Goal: Information Seeking & Learning: Check status

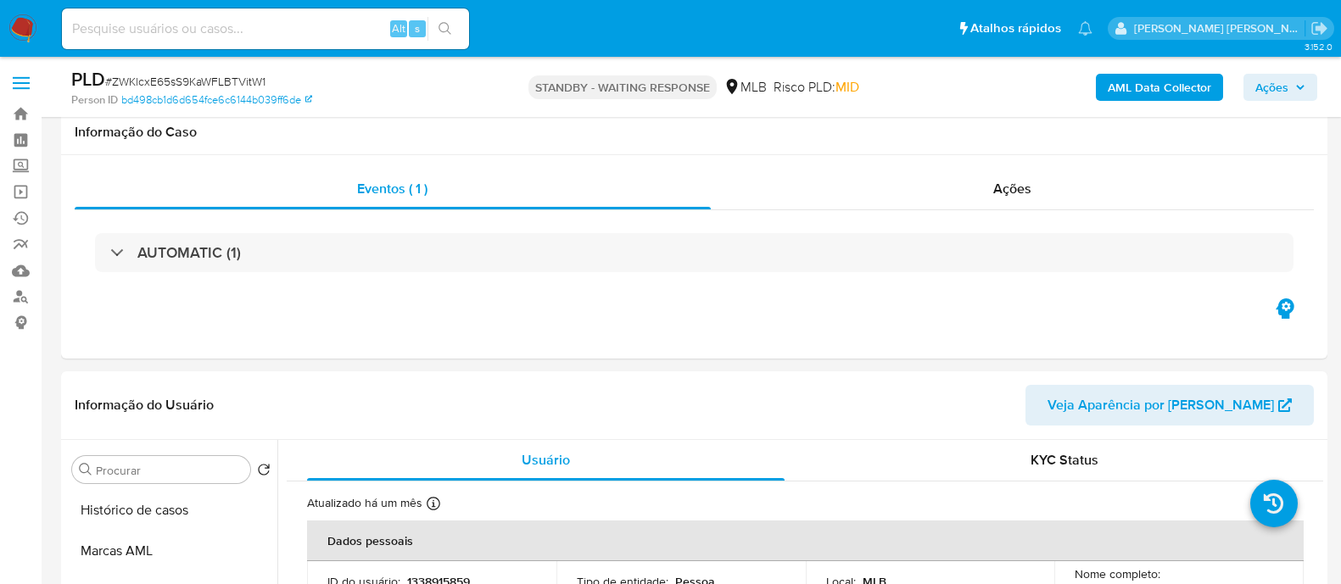
select select "10"
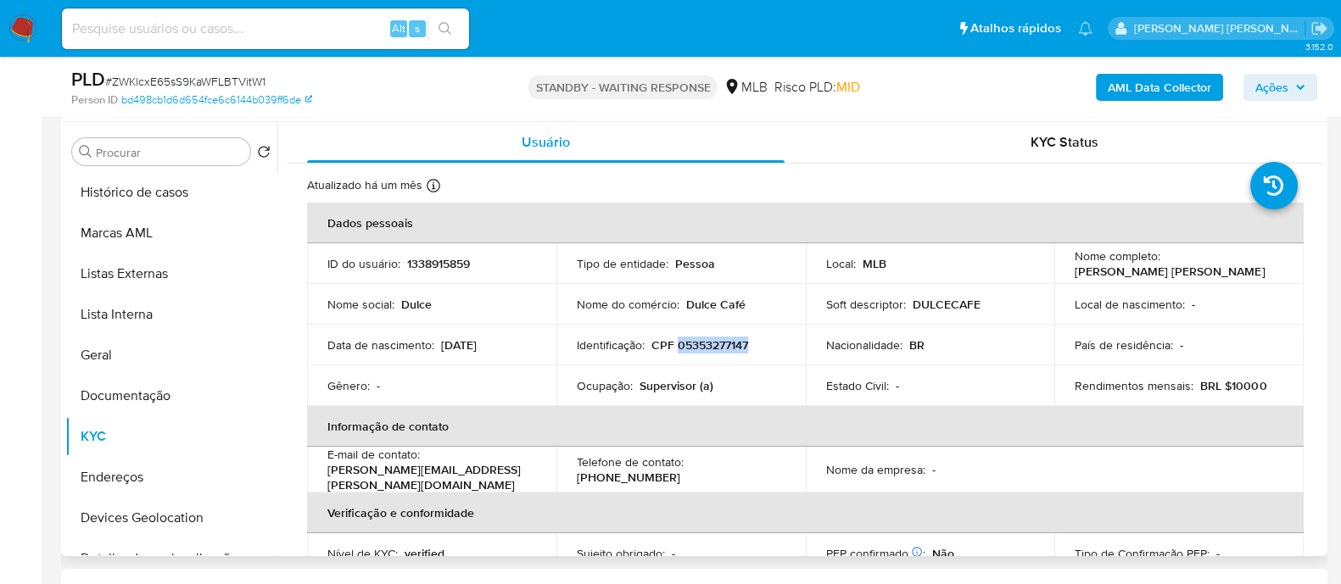
scroll to position [211, 0]
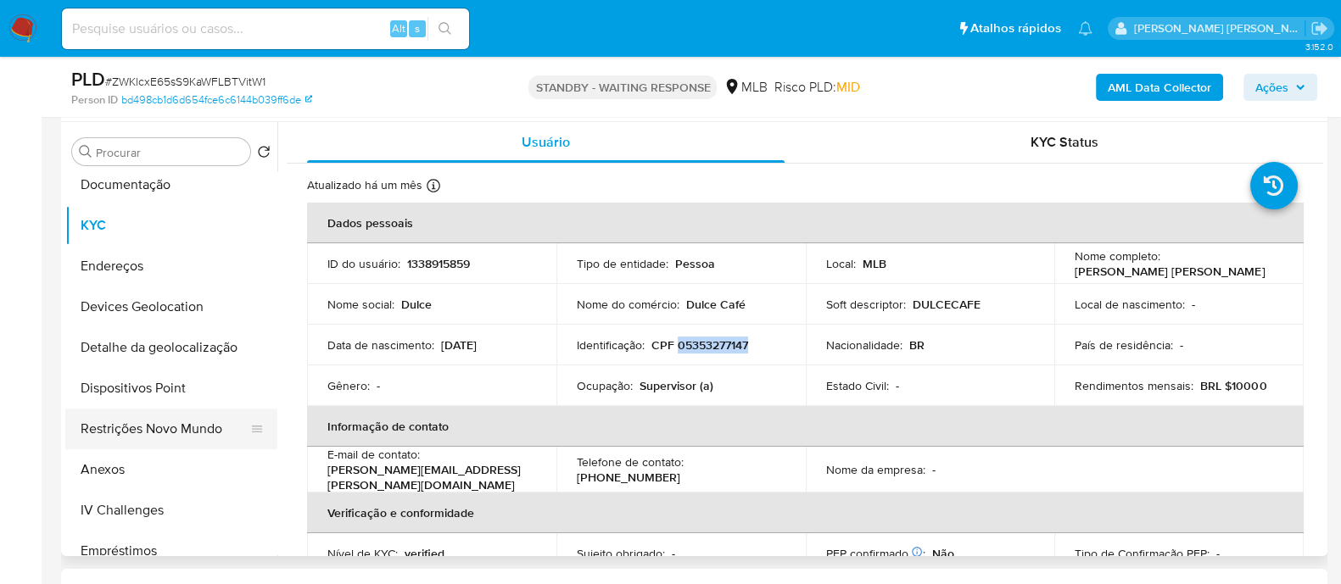
click at [137, 433] on button "Restrições Novo Mundo" at bounding box center [164, 429] width 198 height 41
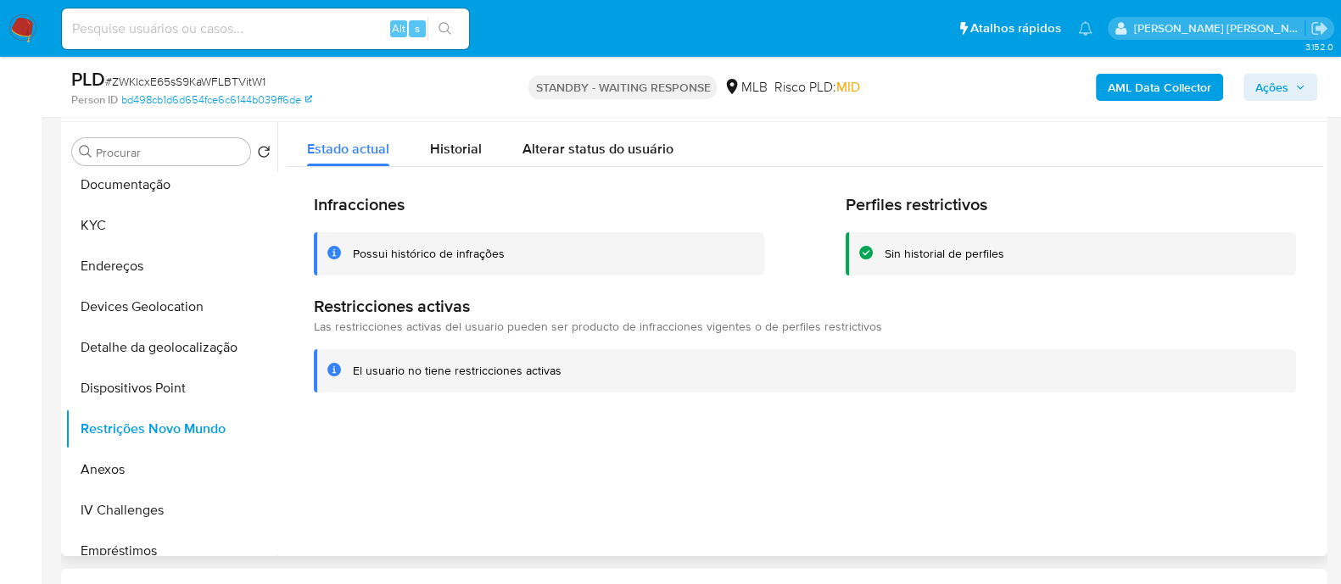
click at [437, 254] on div "Possui histórico de infrações" at bounding box center [429, 254] width 152 height 16
click at [124, 232] on button "KYC" at bounding box center [164, 225] width 198 height 41
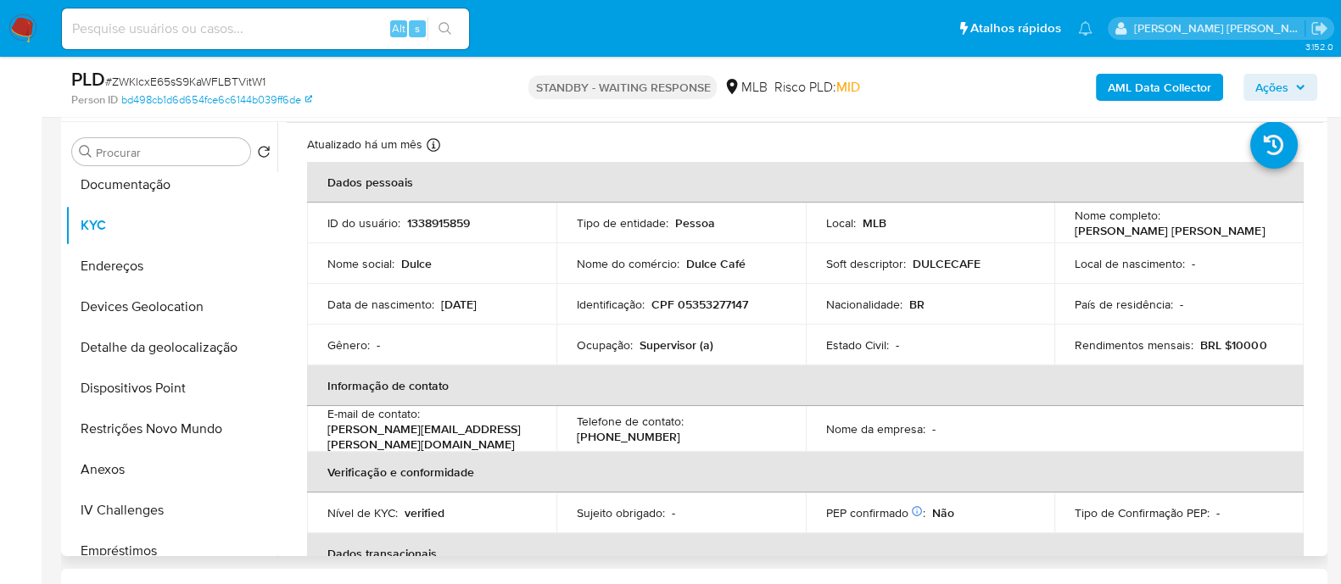
scroll to position [0, 0]
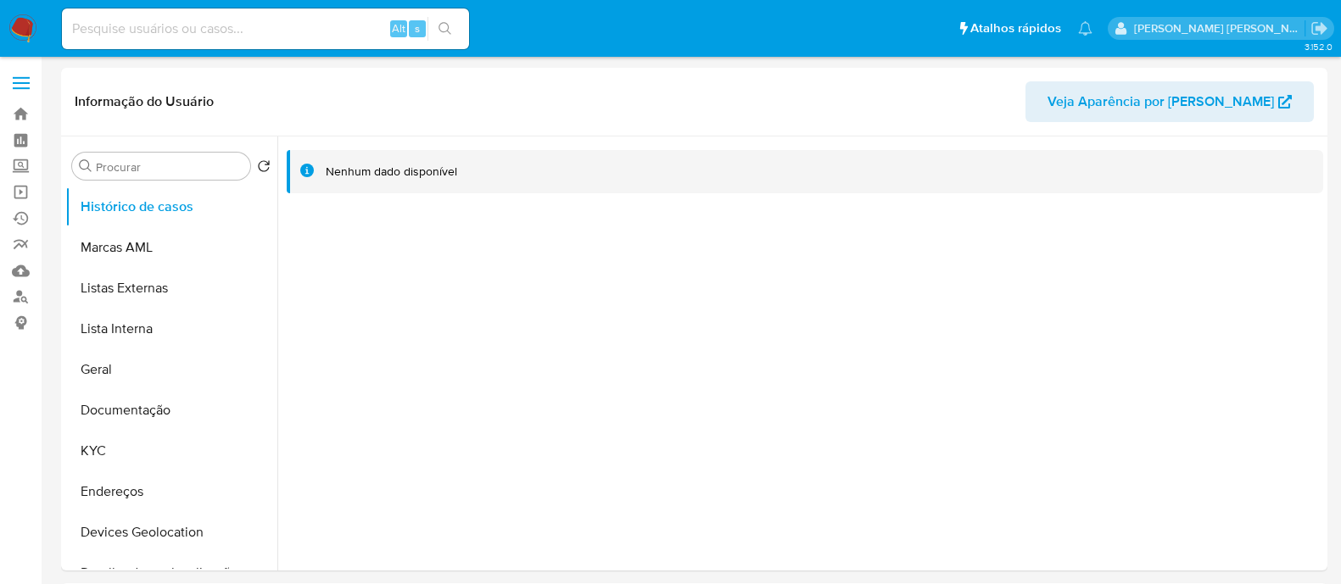
select select "10"
click at [107, 454] on button "KYC" at bounding box center [164, 451] width 198 height 41
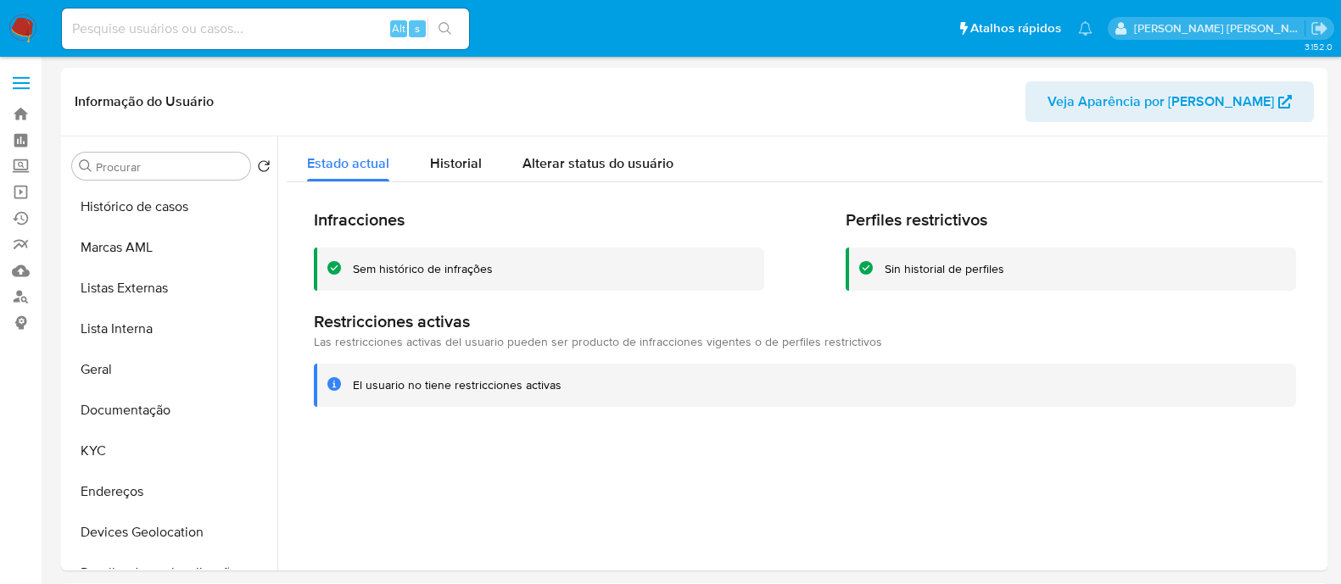
select select "10"
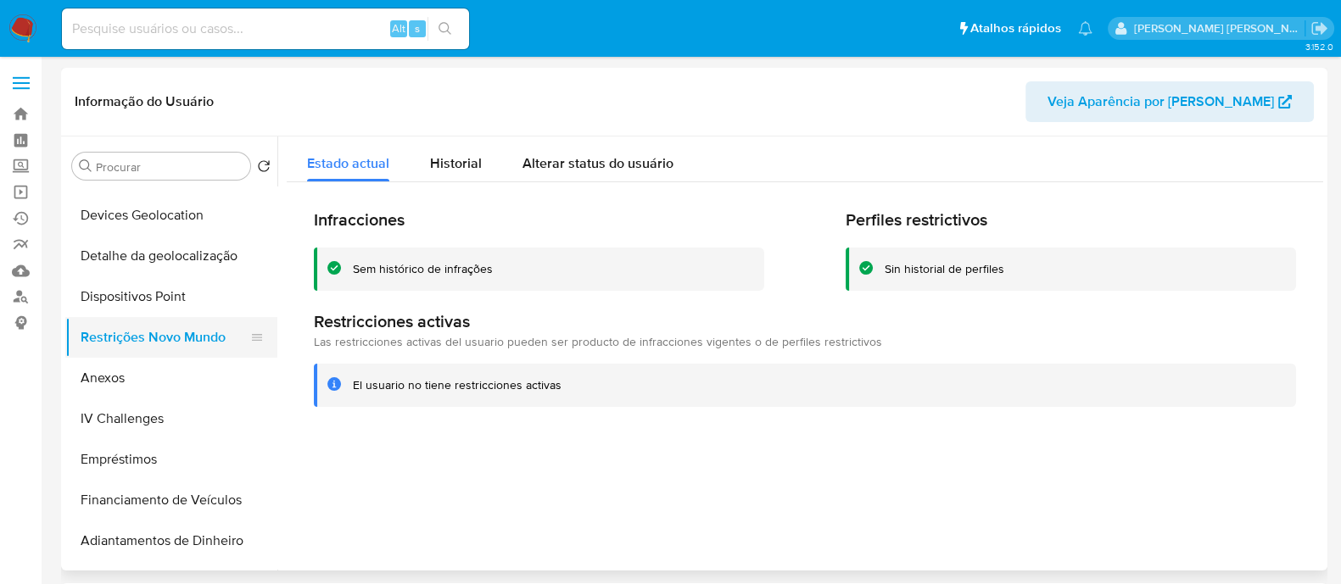
scroll to position [105, 0]
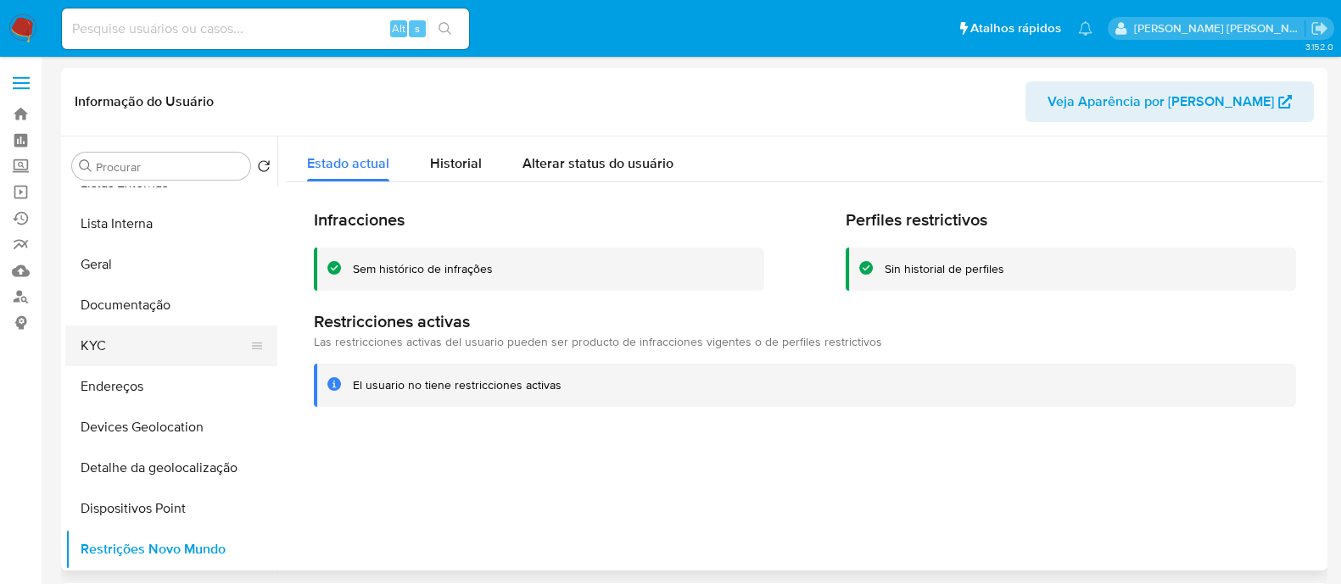
click at [131, 349] on button "KYC" at bounding box center [164, 346] width 198 height 41
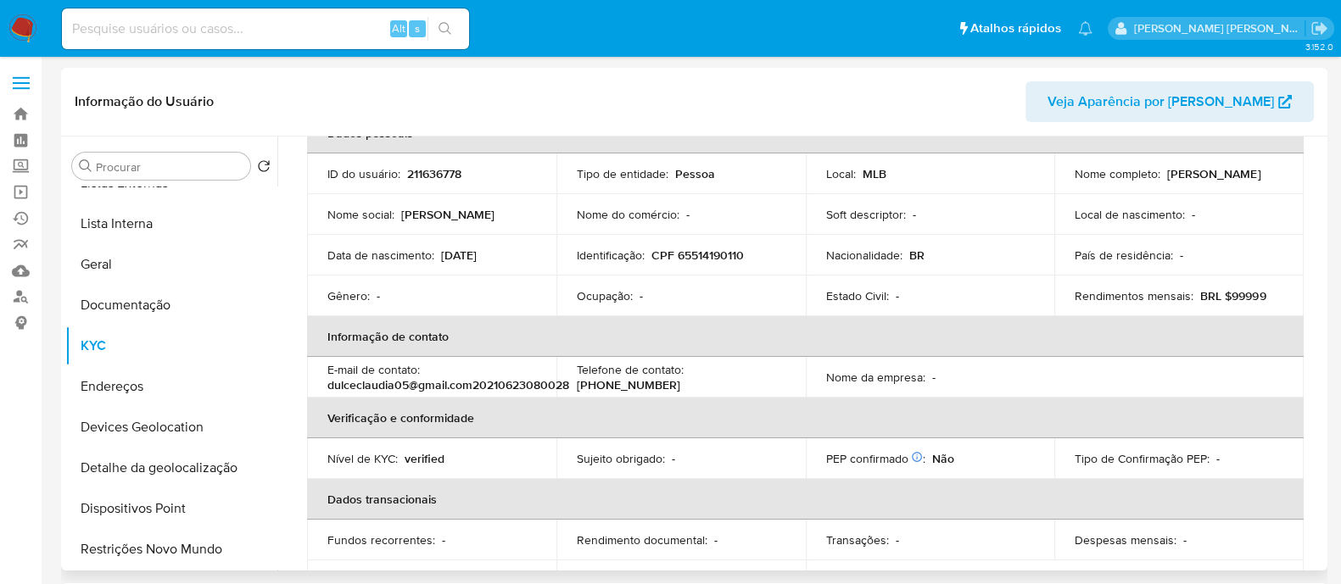
scroll to position [211, 0]
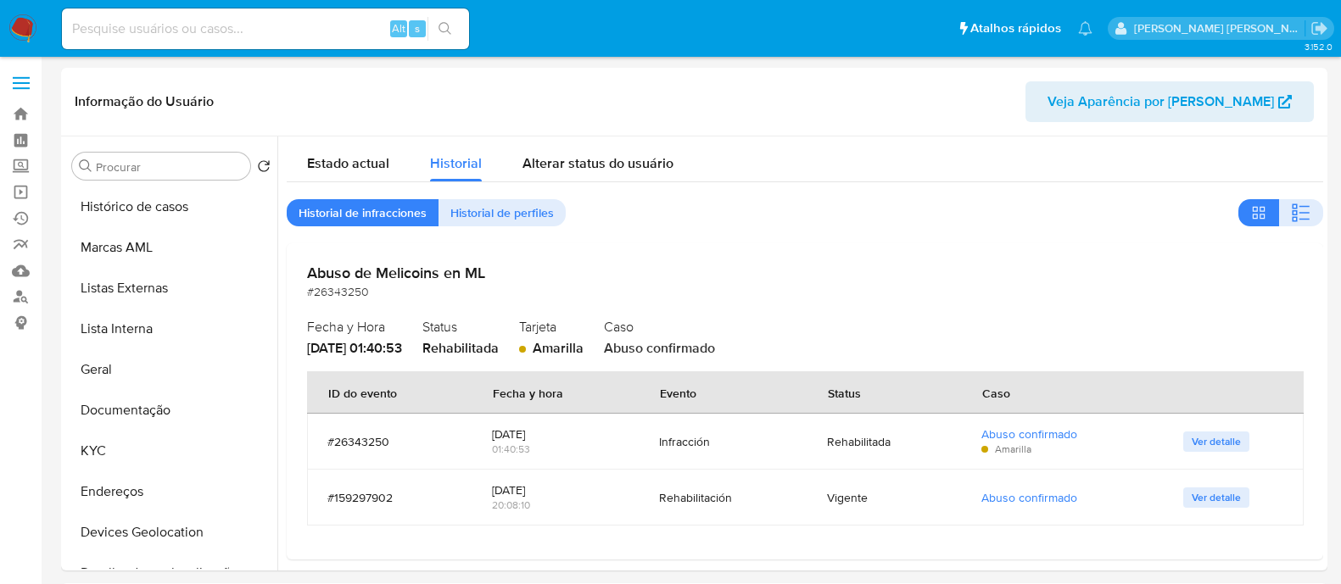
select select "10"
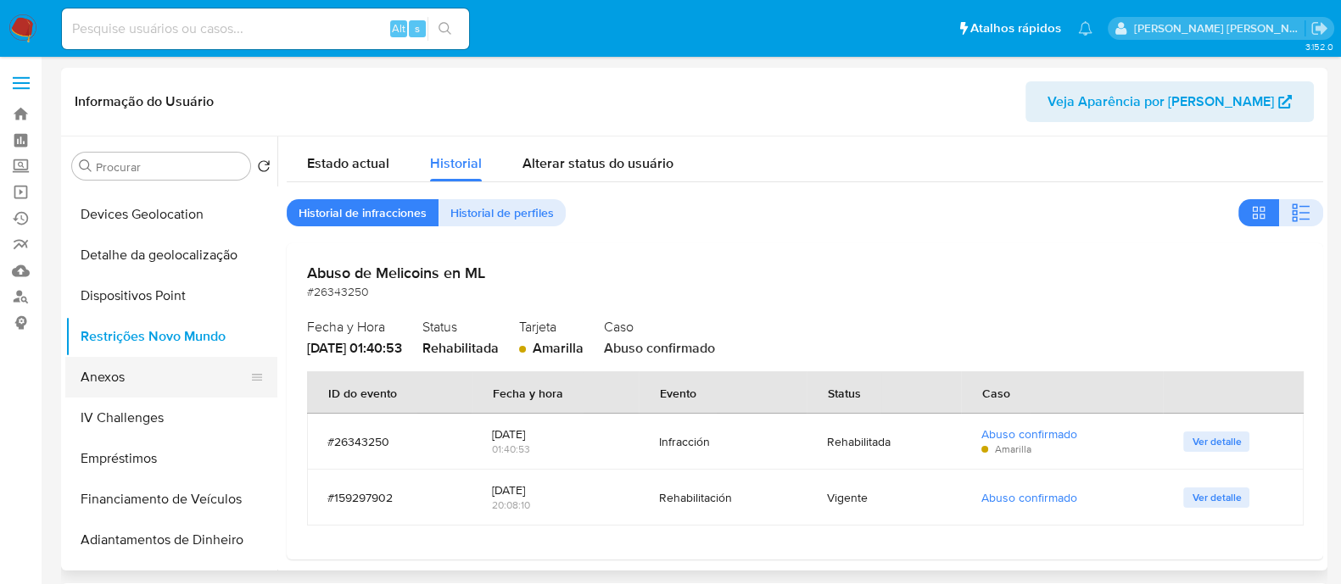
scroll to position [105, 0]
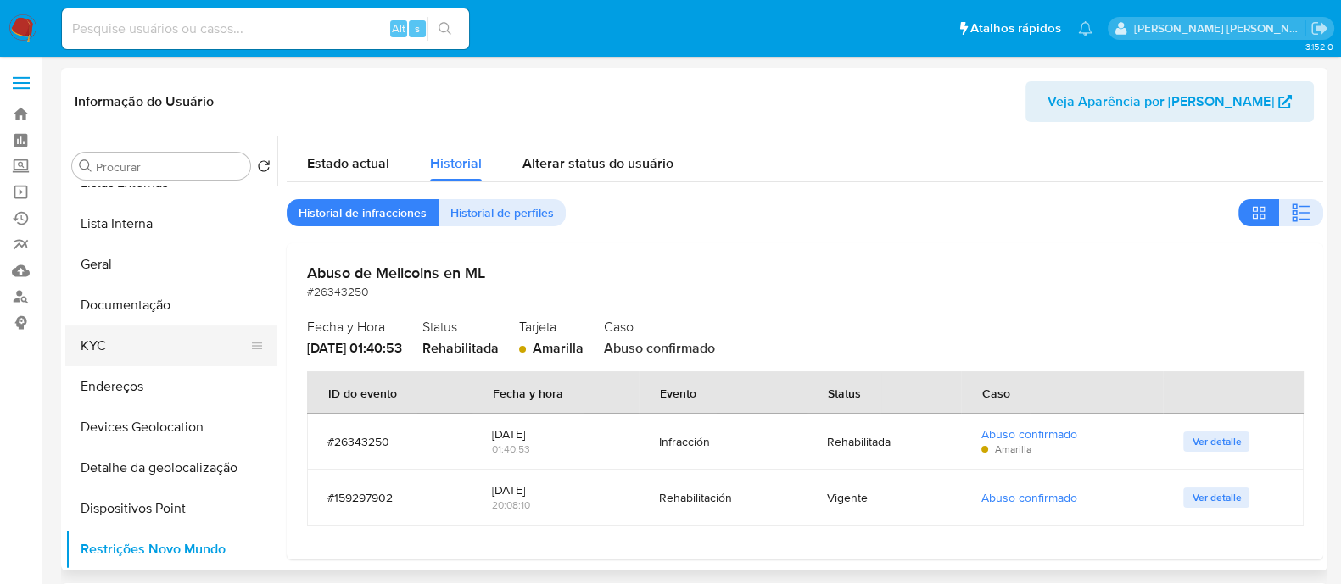
click at [116, 354] on button "KYC" at bounding box center [164, 346] width 198 height 41
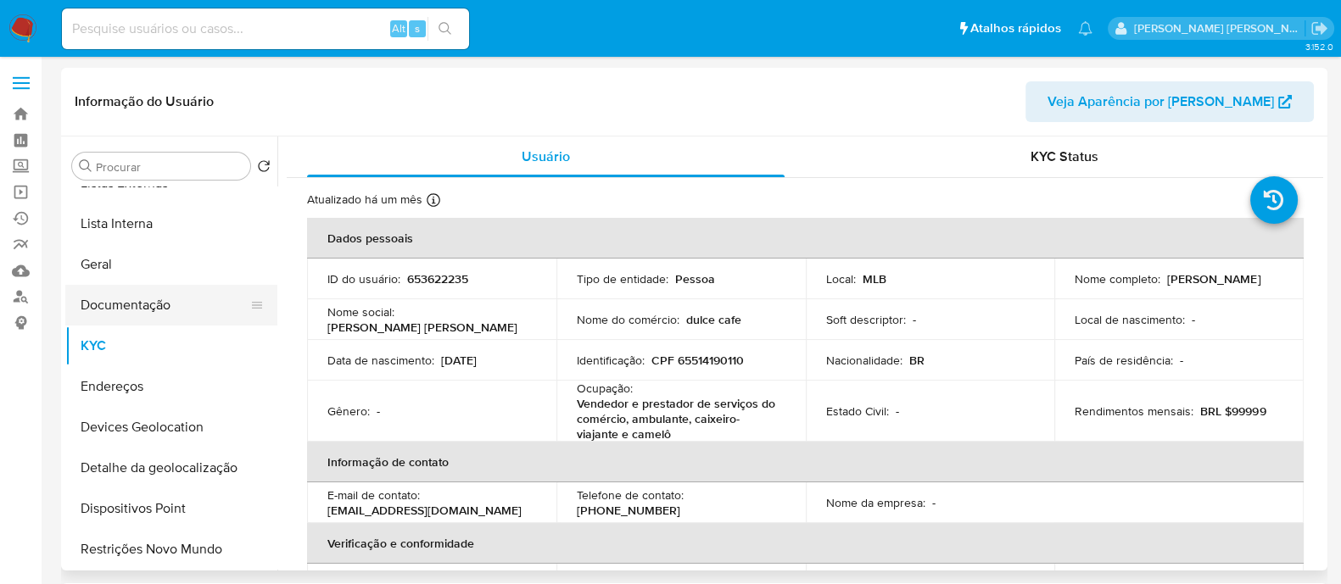
scroll to position [0, 0]
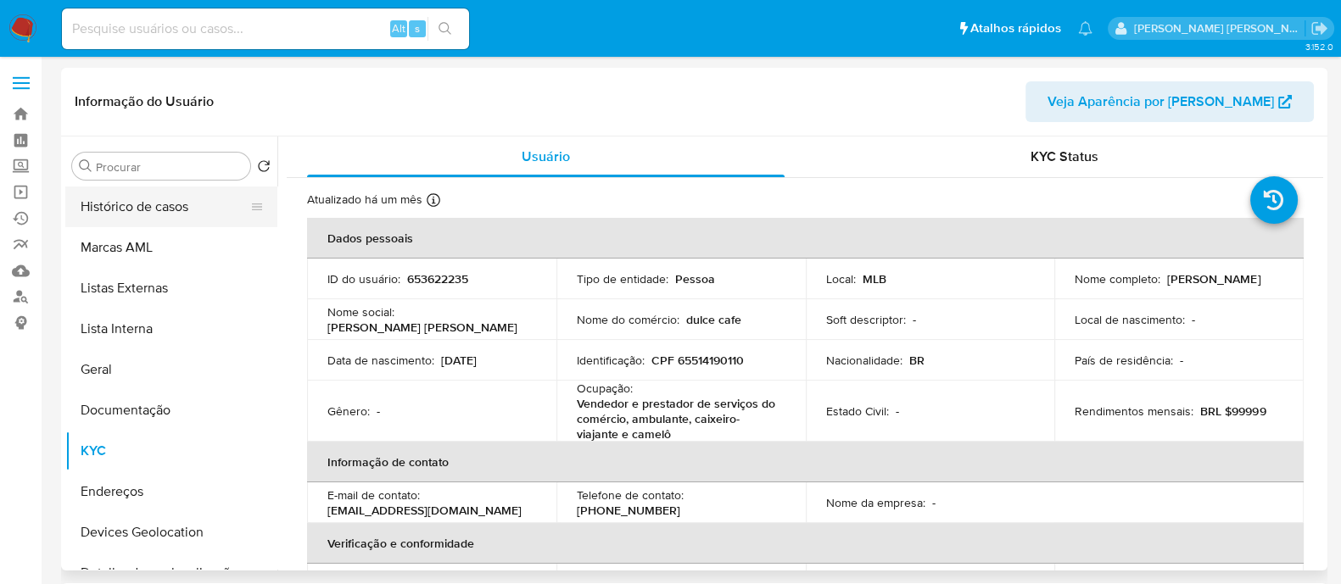
click at [157, 209] on button "Histórico de casos" at bounding box center [164, 207] width 198 height 41
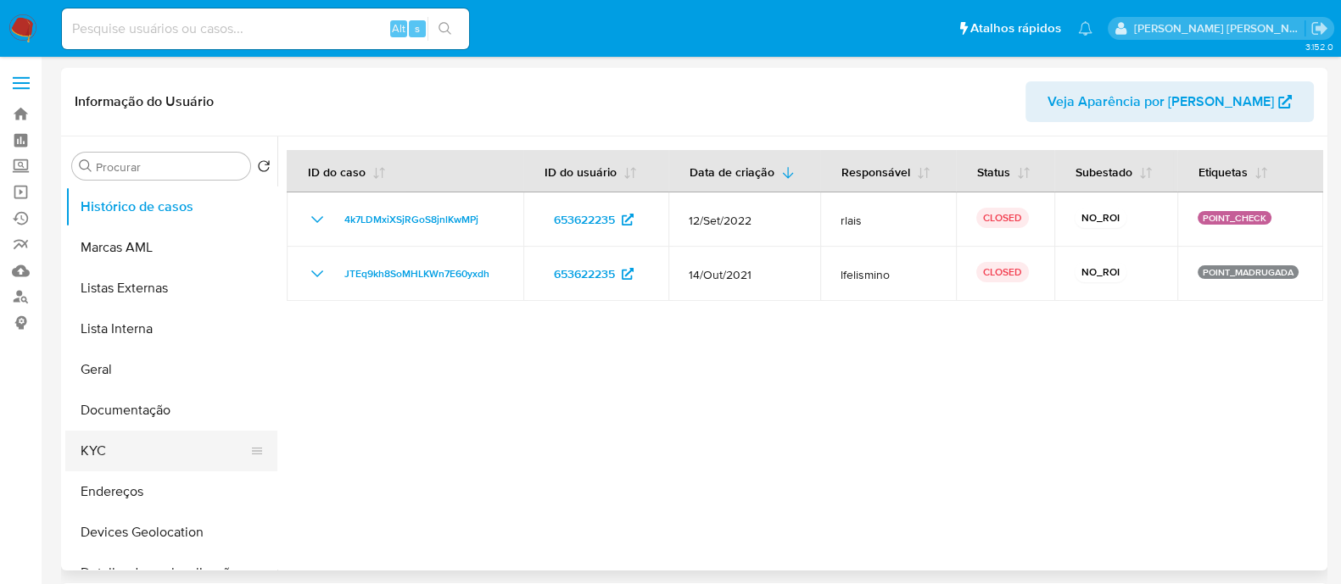
click at [98, 443] on button "KYC" at bounding box center [164, 451] width 198 height 41
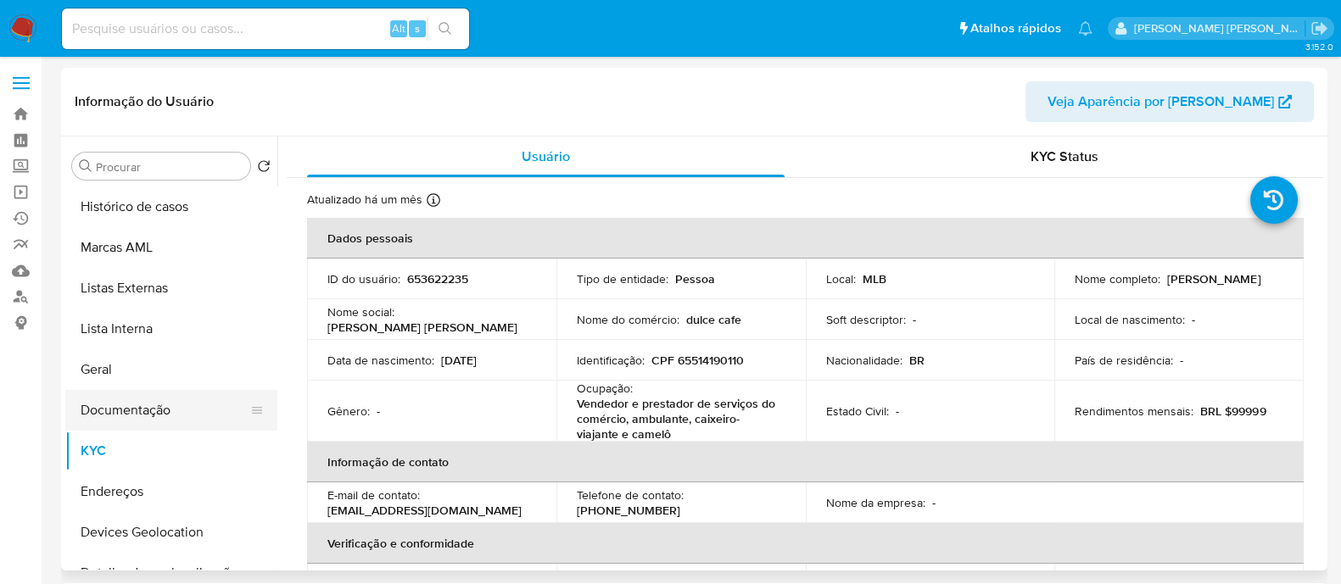
click at [142, 418] on button "Documentação" at bounding box center [164, 410] width 198 height 41
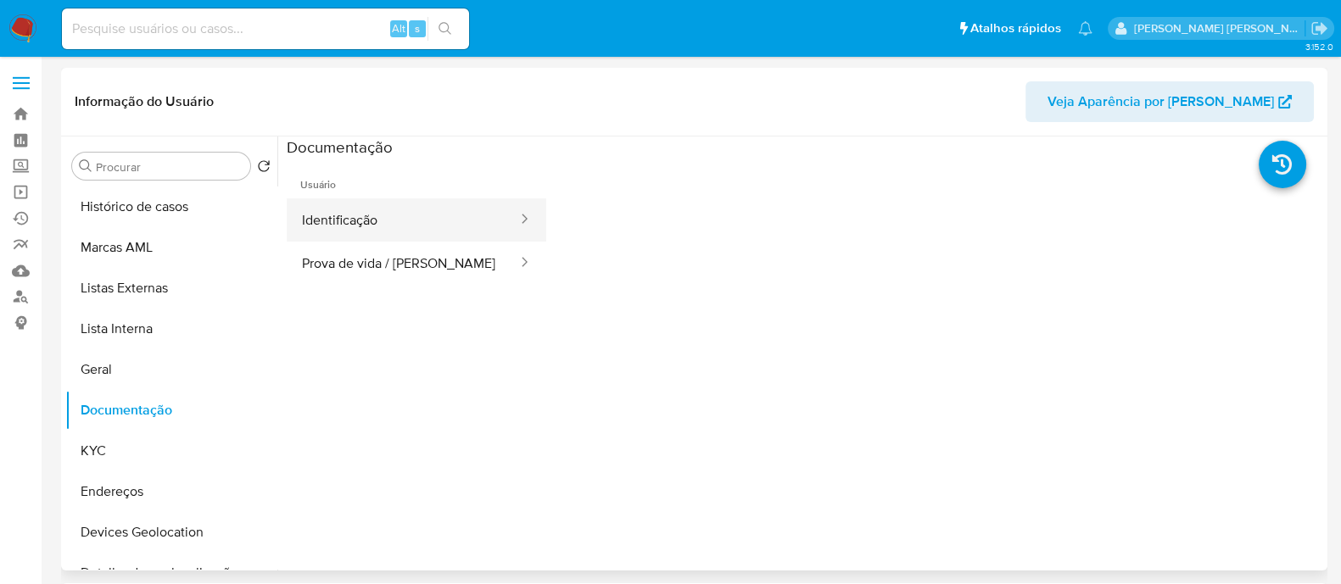
click at [399, 231] on button "Identificação" at bounding box center [403, 219] width 232 height 43
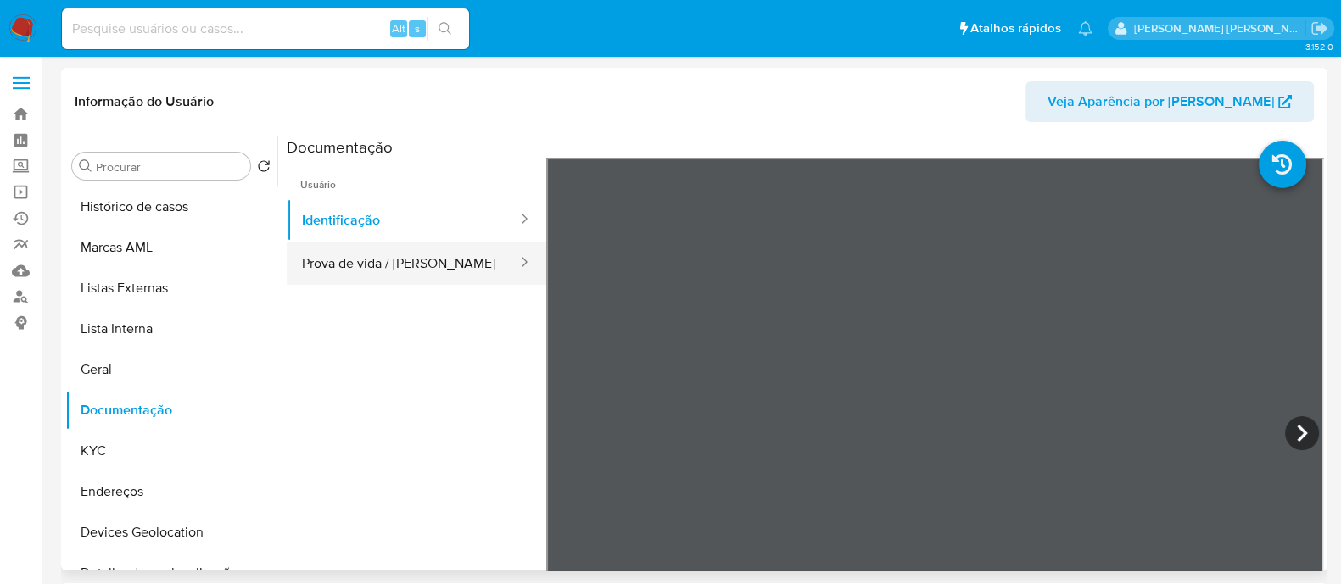
click at [378, 260] on button "Prova de vida / Selfie" at bounding box center [403, 263] width 232 height 43
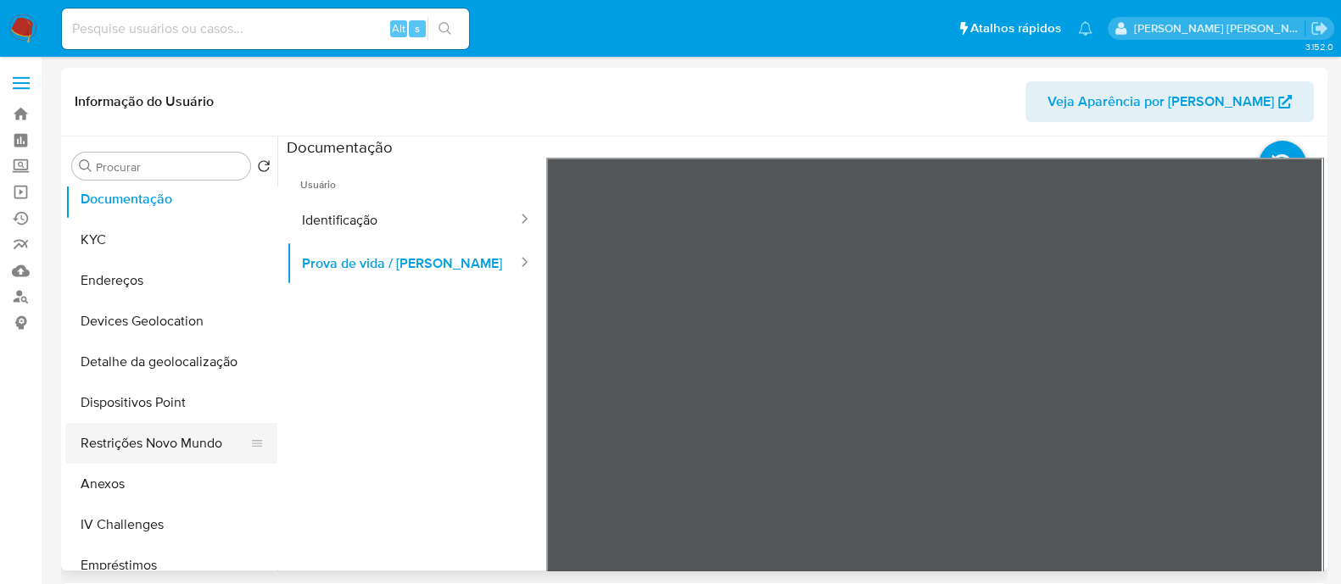
scroll to position [318, 0]
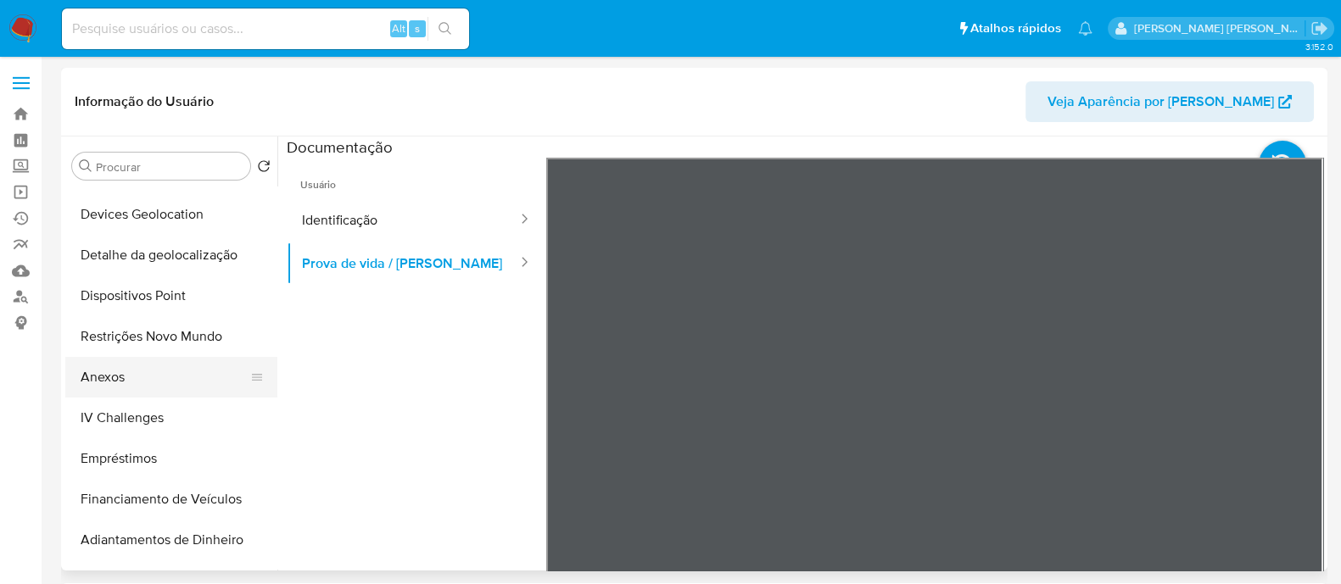
click at [126, 372] on button "Anexos" at bounding box center [164, 377] width 198 height 41
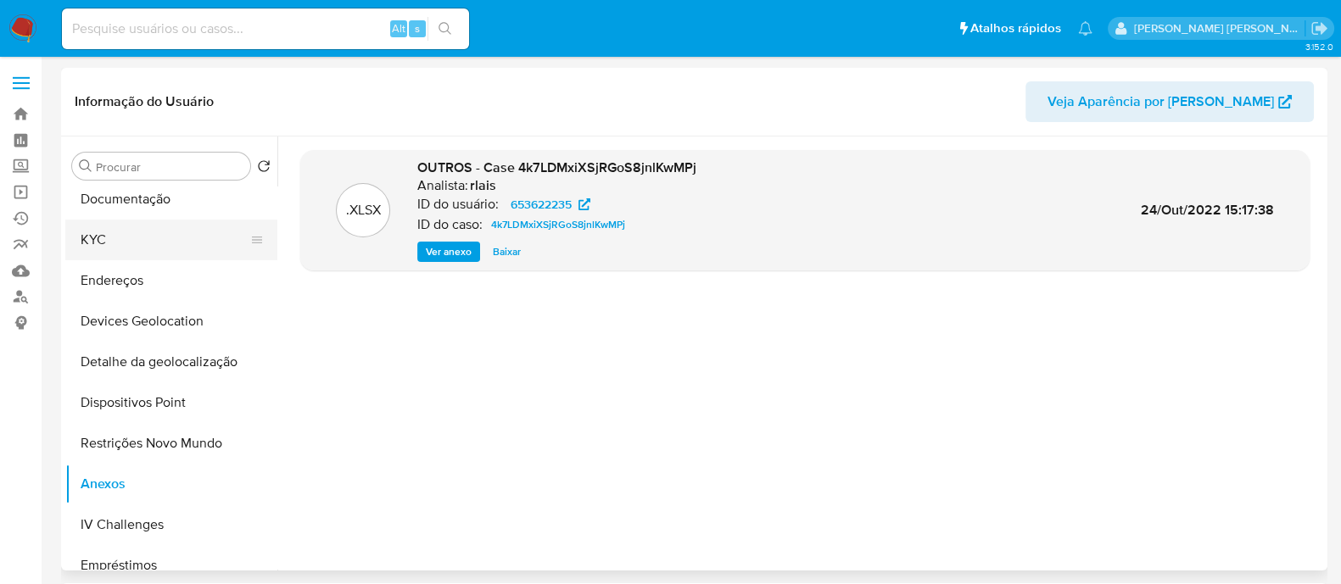
scroll to position [0, 0]
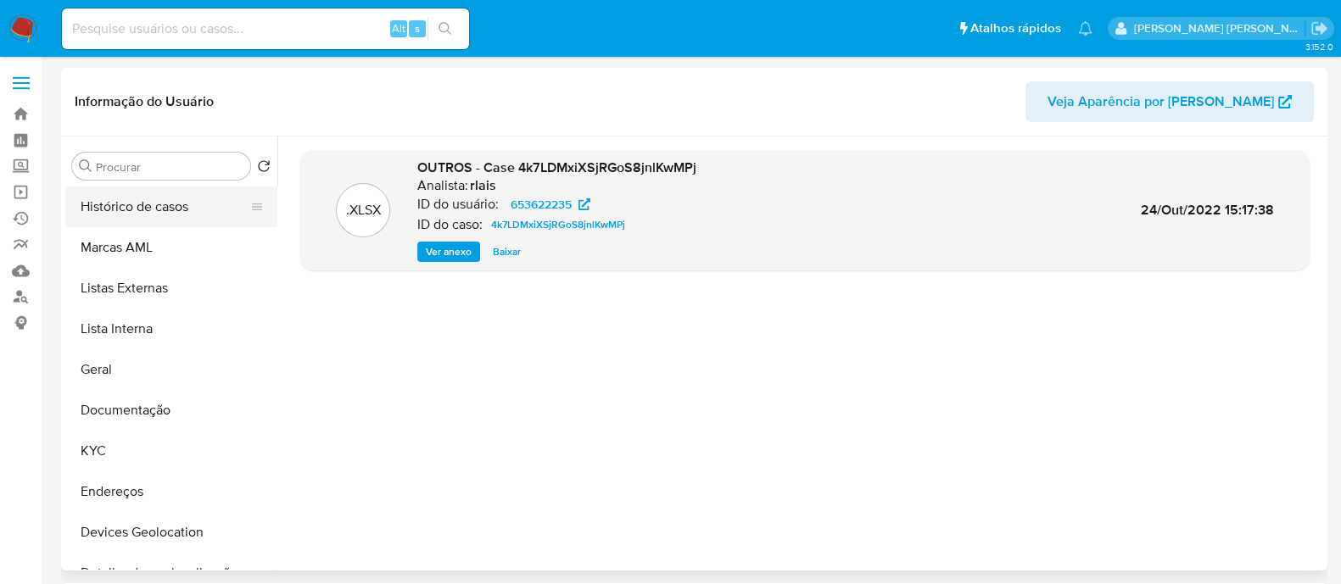
click at [165, 199] on button "Histórico de casos" at bounding box center [164, 207] width 198 height 41
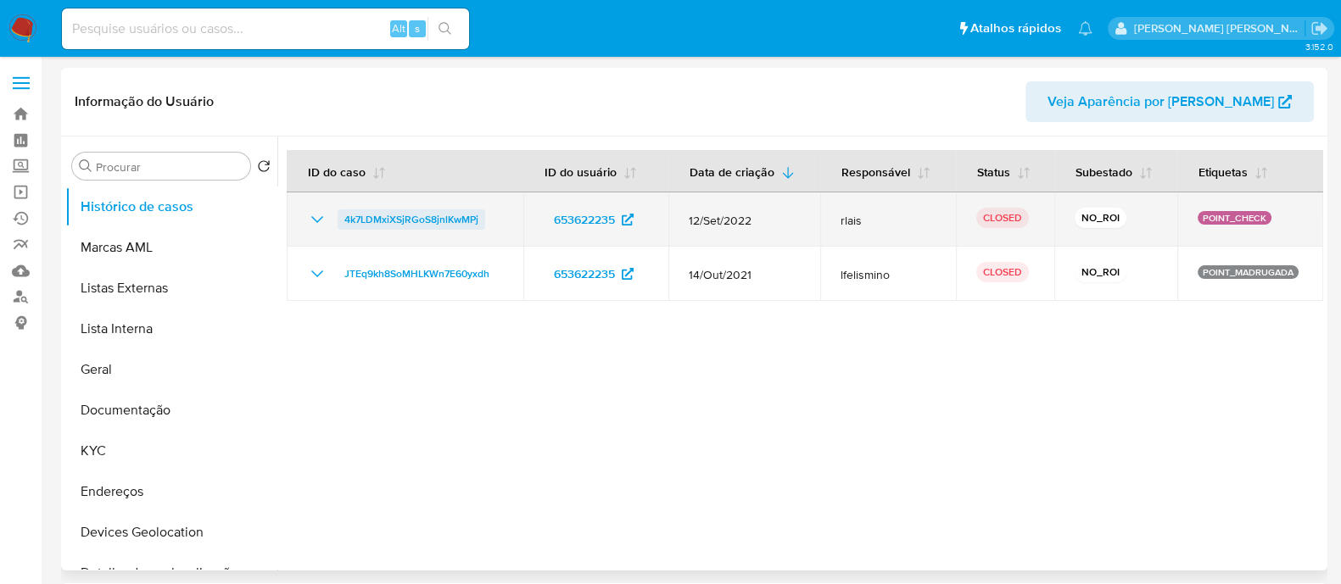
click at [410, 221] on span "4k7LDMxiXSjRGoS8jnlKwMPj" at bounding box center [411, 219] width 134 height 20
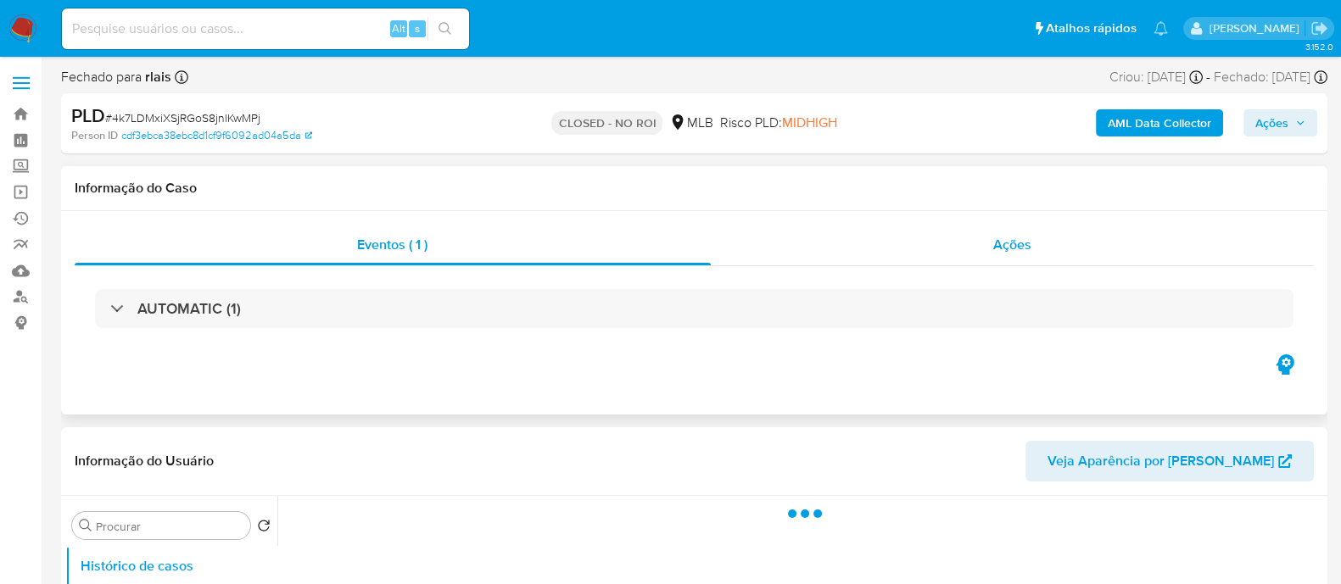
click at [826, 252] on div "Ações" at bounding box center [1013, 245] width 604 height 41
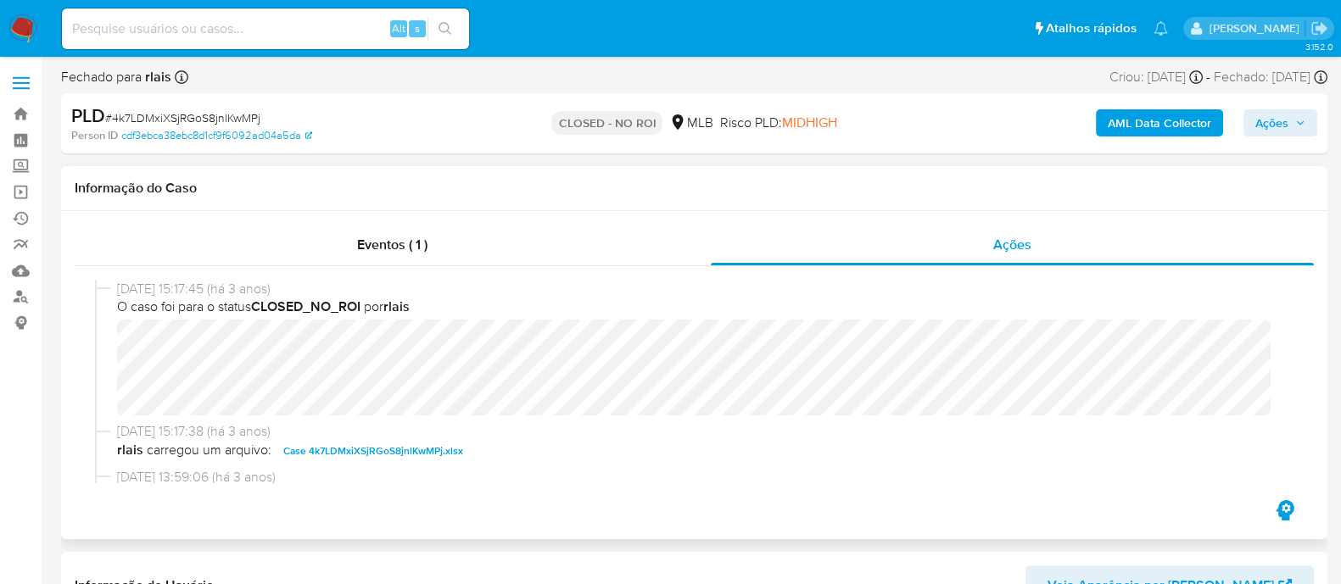
select select "10"
click at [1152, 127] on b "AML Data Collector" at bounding box center [1159, 122] width 103 height 27
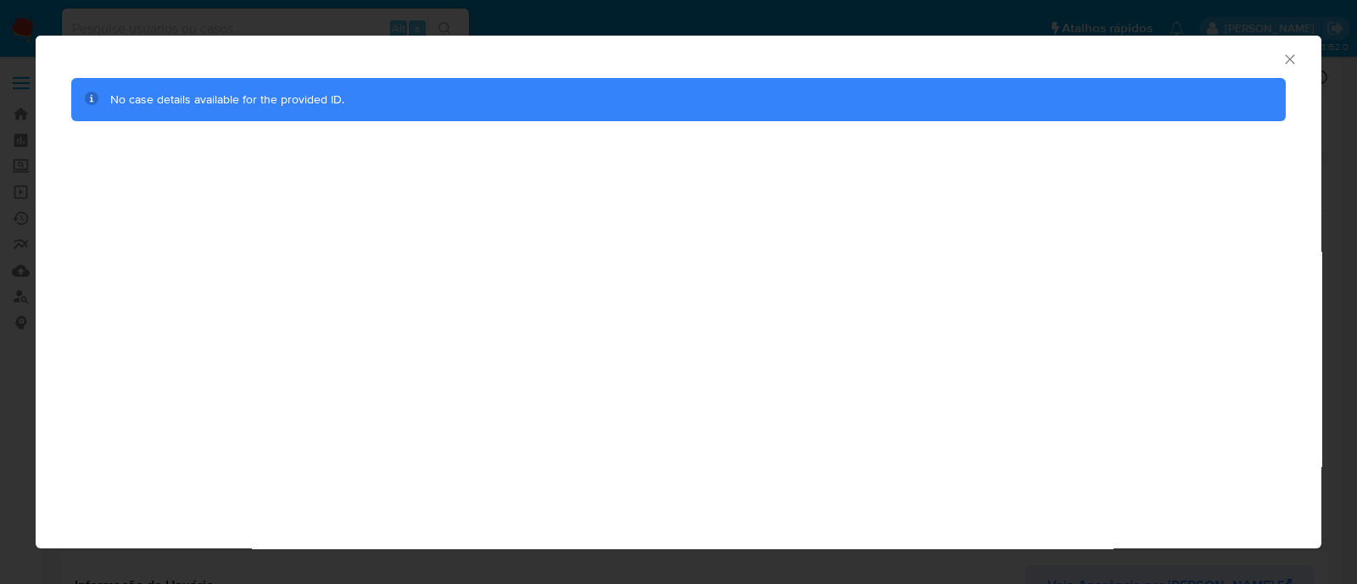
click at [1285, 57] on icon "Fechar a janela" at bounding box center [1290, 59] width 17 height 17
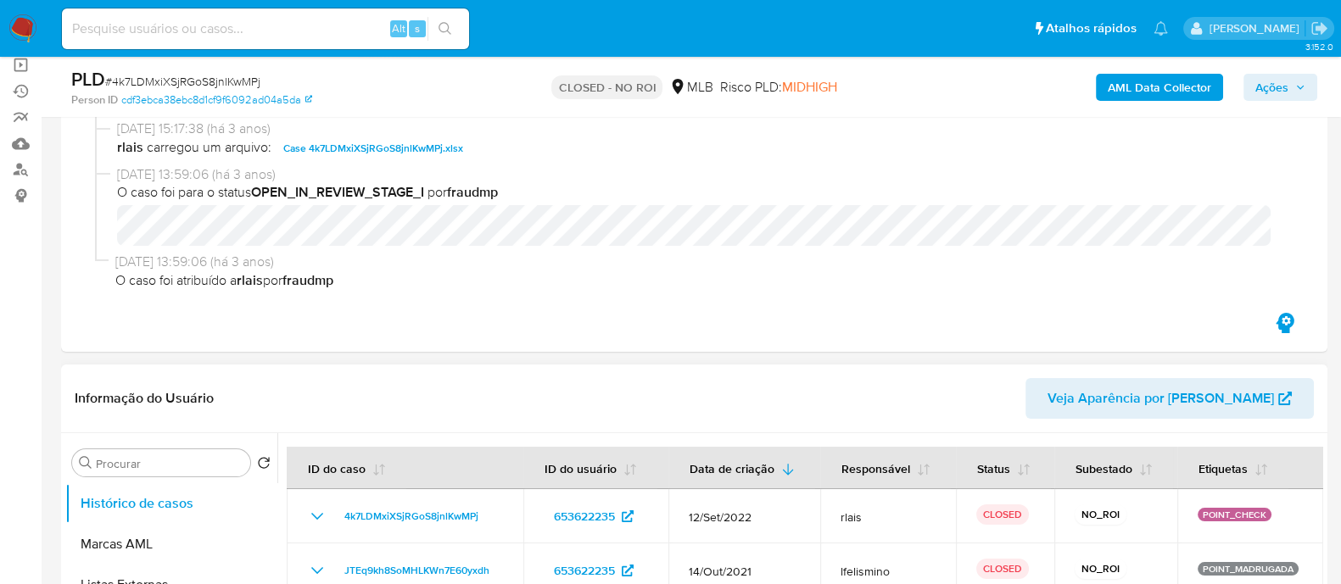
scroll to position [318, 0]
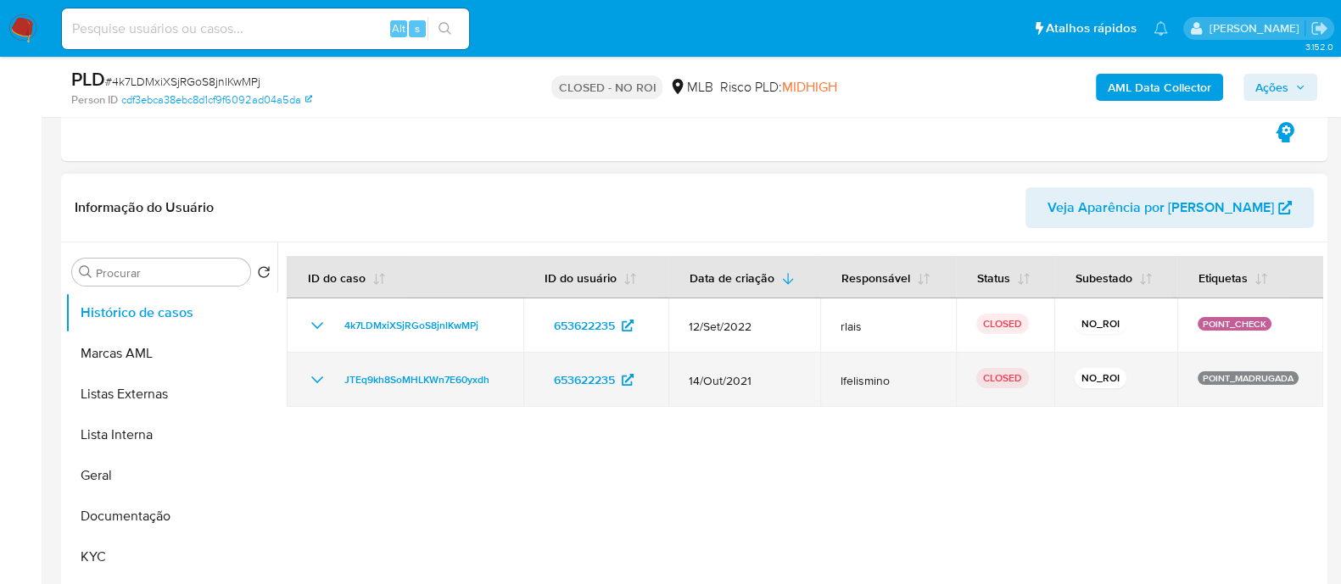
click at [313, 375] on icon "Mostrar/Ocultar" at bounding box center [317, 380] width 20 height 20
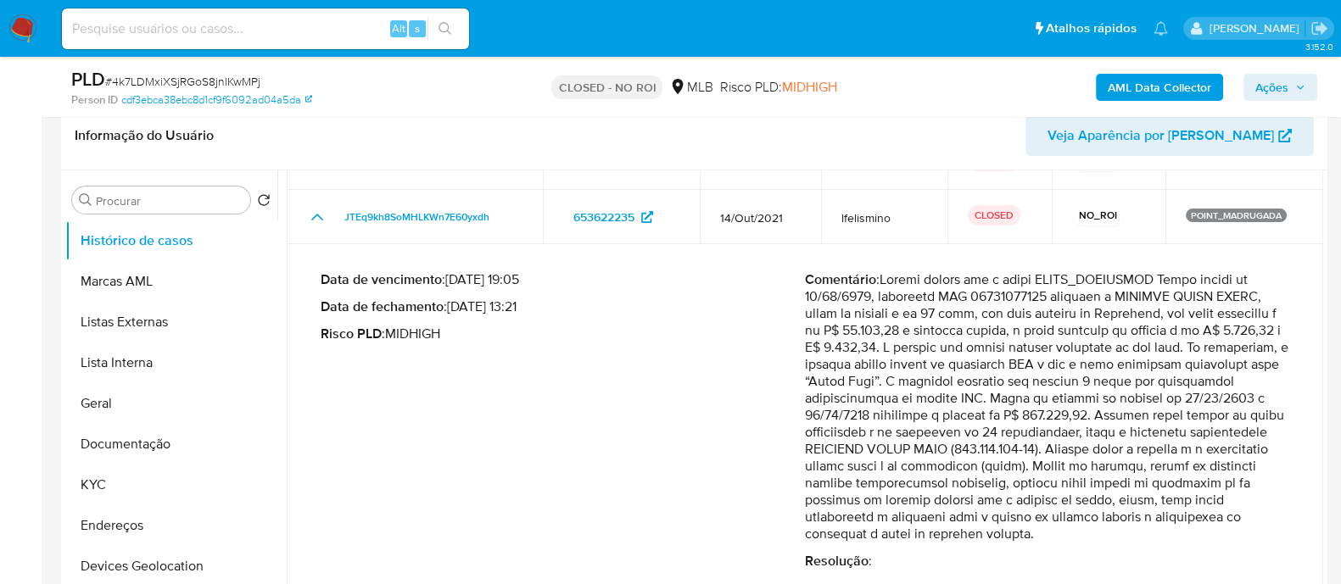
scroll to position [423, 0]
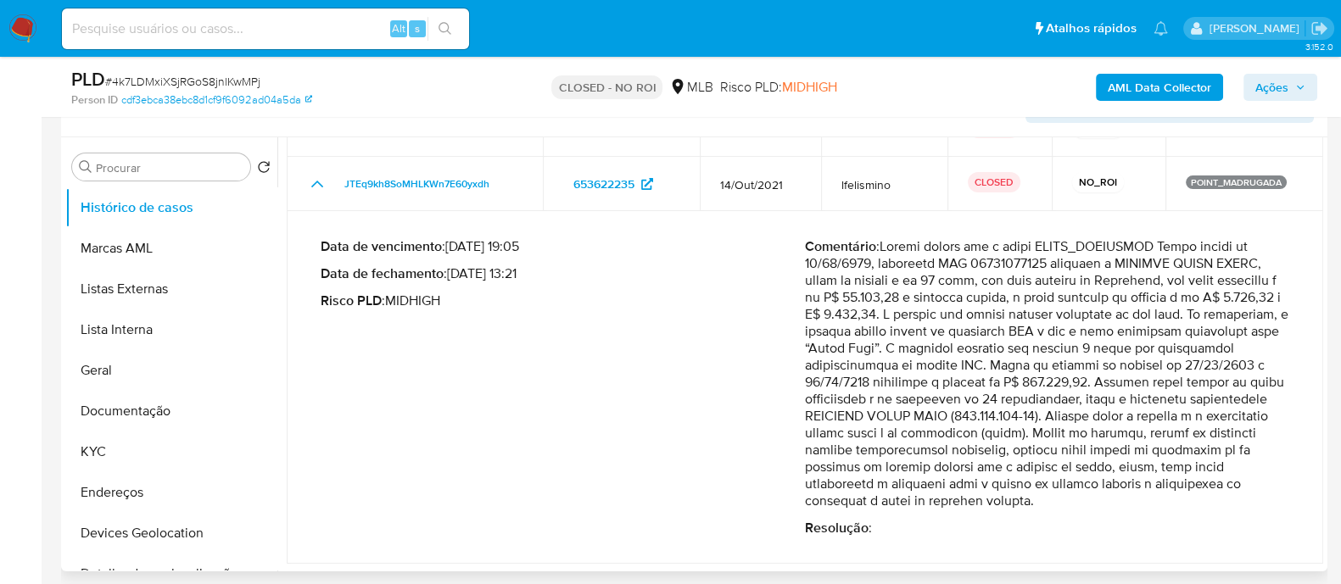
drag, startPoint x: 1131, startPoint y: 417, endPoint x: 911, endPoint y: 383, distance: 223.1
click at [911, 383] on p "Comentário :" at bounding box center [1047, 373] width 484 height 271
click at [1142, 366] on p "Comentário :" at bounding box center [1047, 373] width 484 height 271
drag, startPoint x: 1062, startPoint y: 361, endPoint x: 1163, endPoint y: 383, distance: 103.1
click at [1163, 383] on p "Comentário :" at bounding box center [1047, 373] width 484 height 271
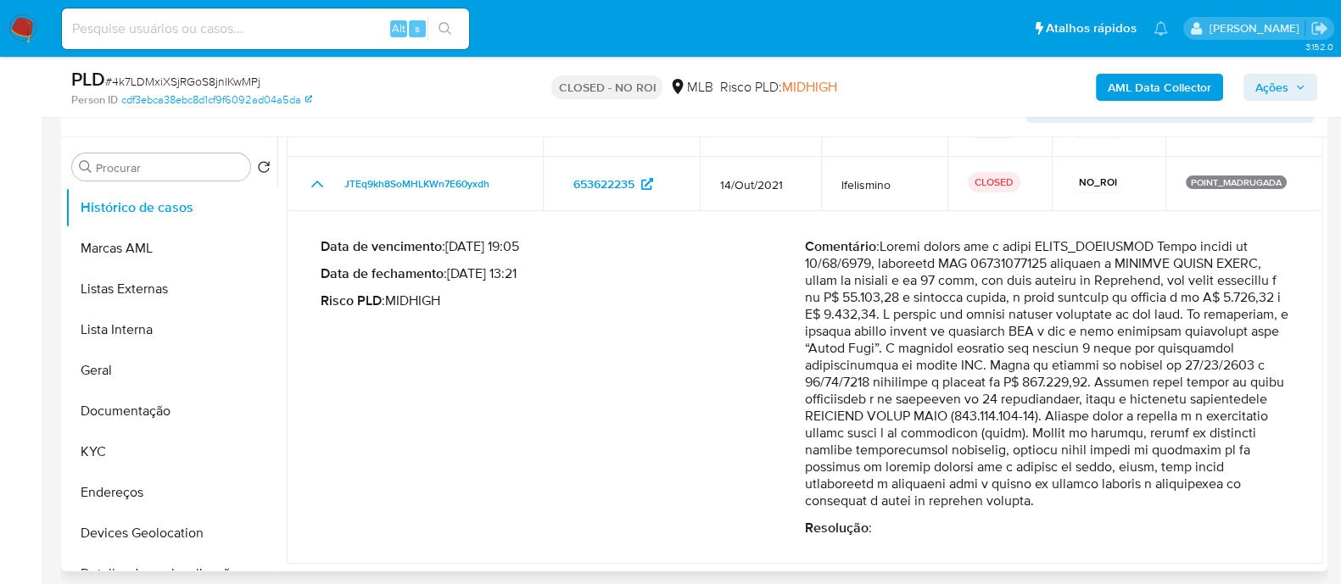
scroll to position [0, 0]
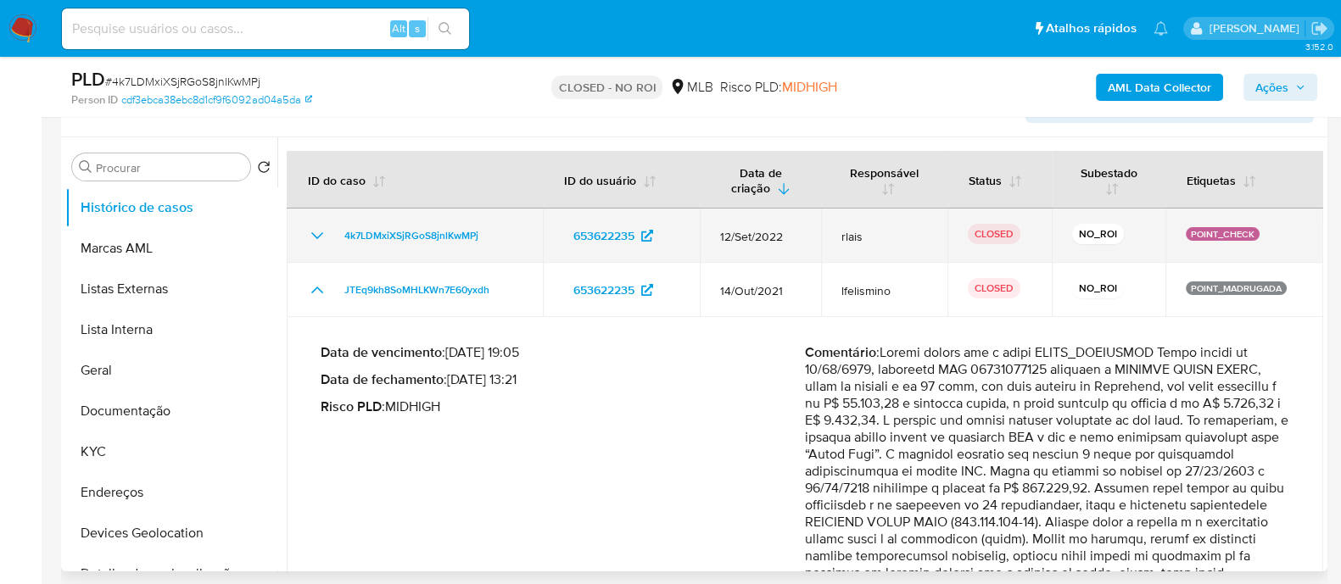
click at [318, 235] on icon "Mostrar/Ocultar" at bounding box center [317, 235] width 12 height 7
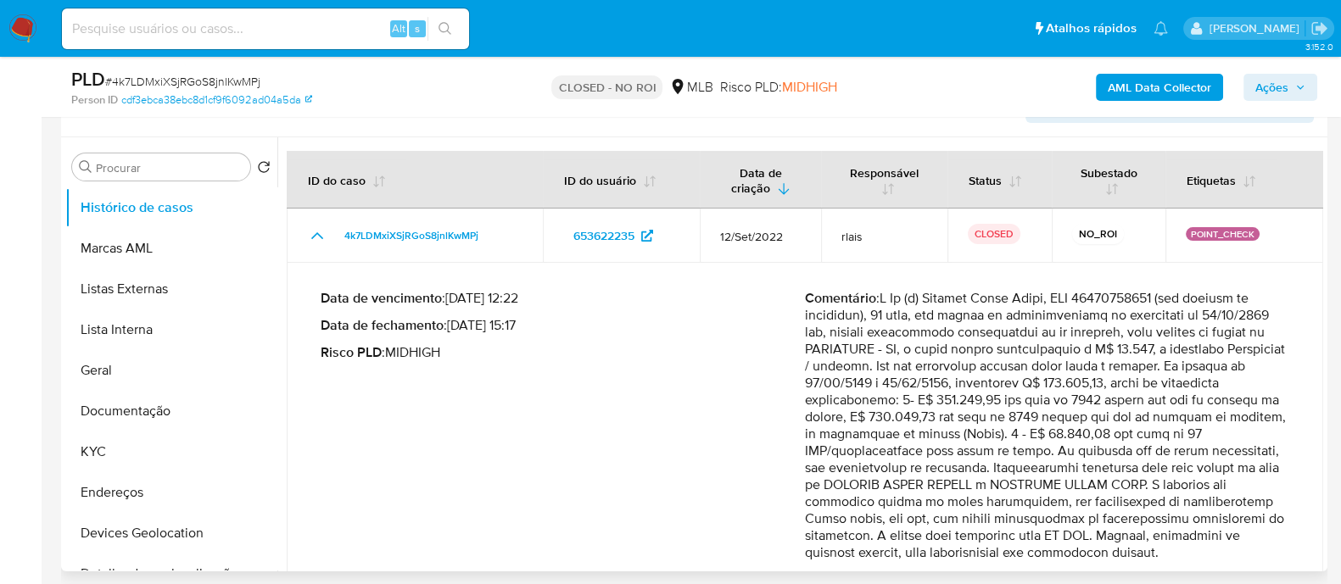
drag, startPoint x: 1187, startPoint y: 382, endPoint x: 1083, endPoint y: 379, distance: 104.4
click at [1083, 379] on p "Comentário :" at bounding box center [1047, 425] width 484 height 271
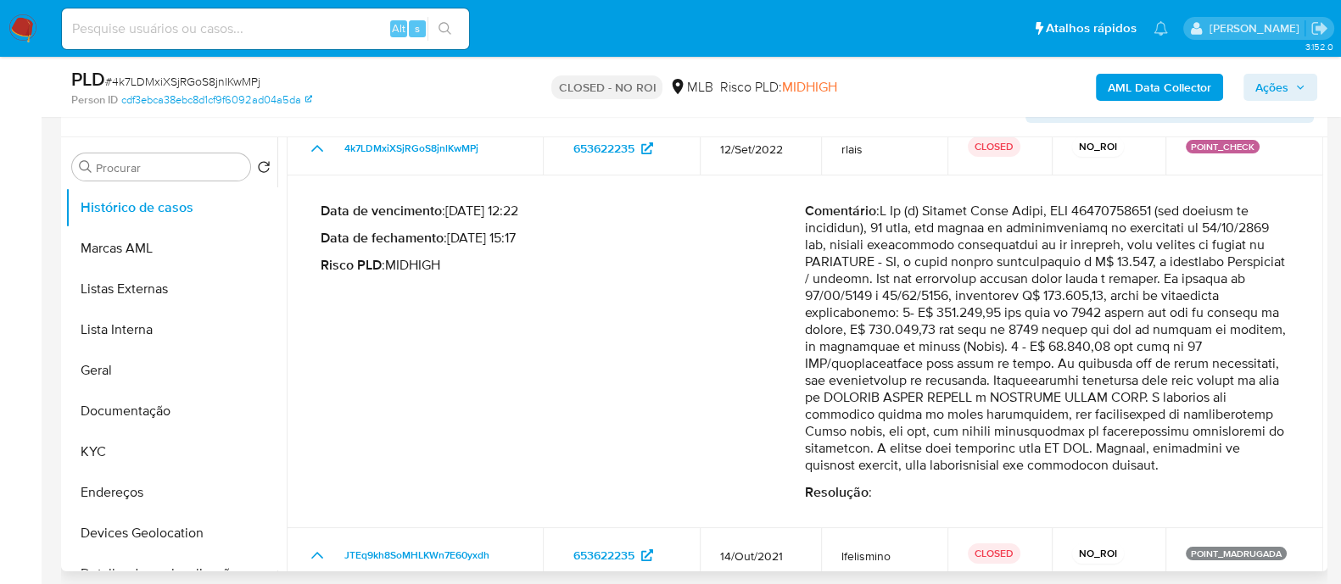
scroll to position [106, 0]
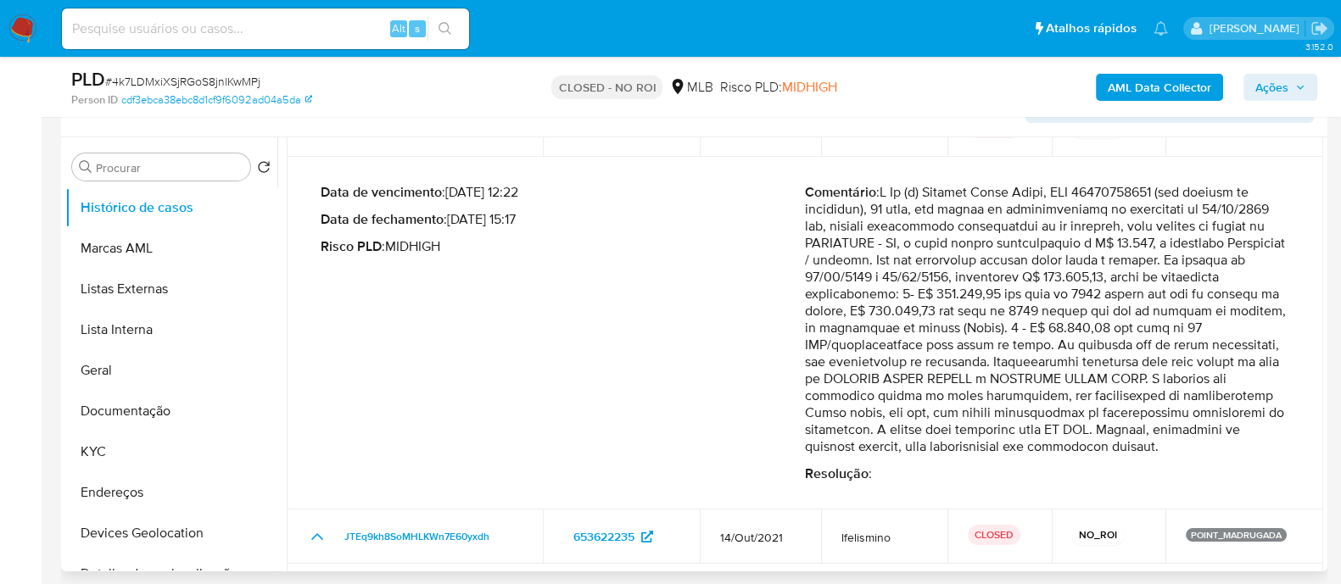
click at [1117, 312] on p "Comentário :" at bounding box center [1047, 319] width 484 height 271
drag, startPoint x: 1061, startPoint y: 346, endPoint x: 1218, endPoint y: 260, distance: 179.2
click at [1218, 260] on p "Comentário :" at bounding box center [1047, 319] width 484 height 271
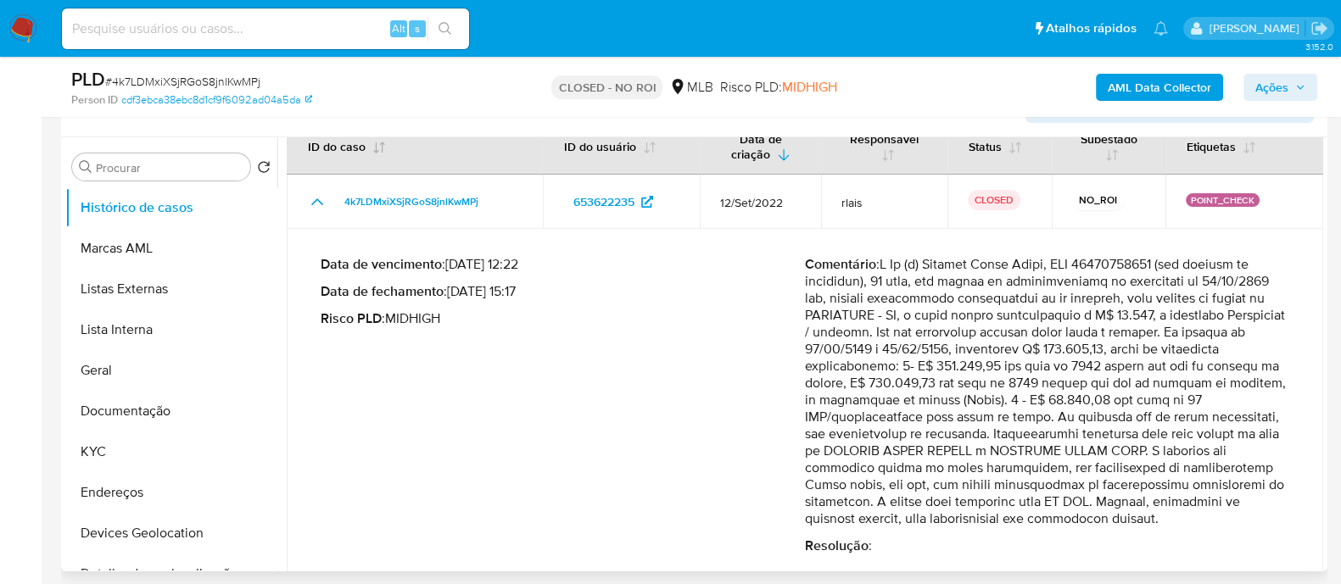
scroll to position [0, 0]
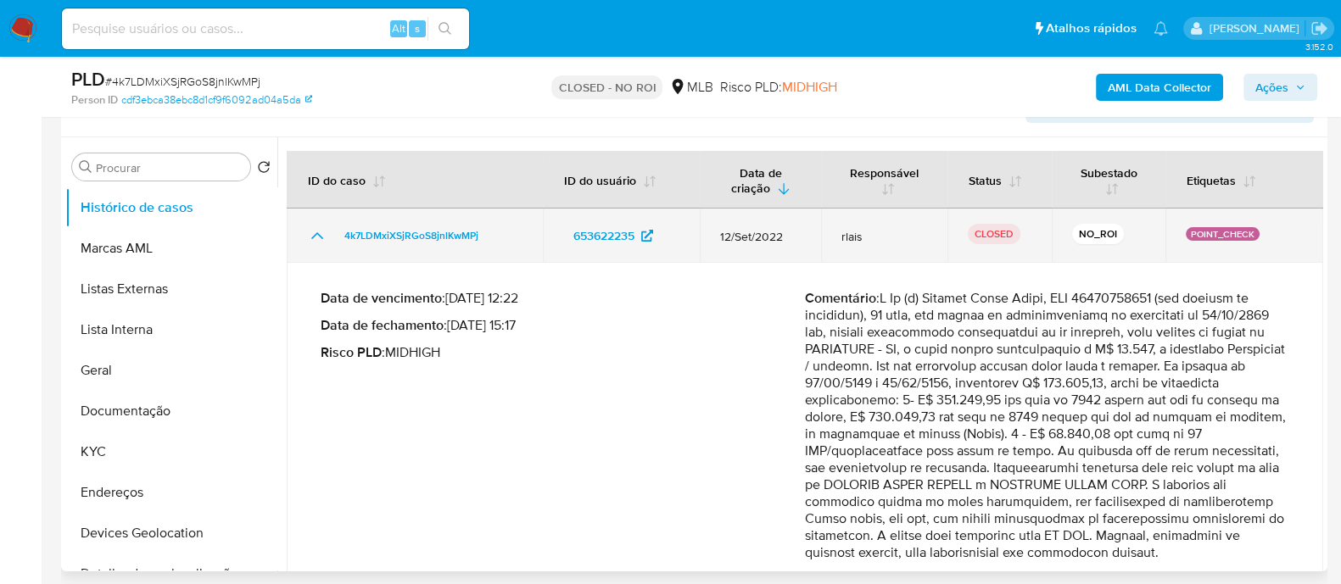
click at [318, 234] on icon "Mostrar/Ocultar" at bounding box center [317, 236] width 20 height 20
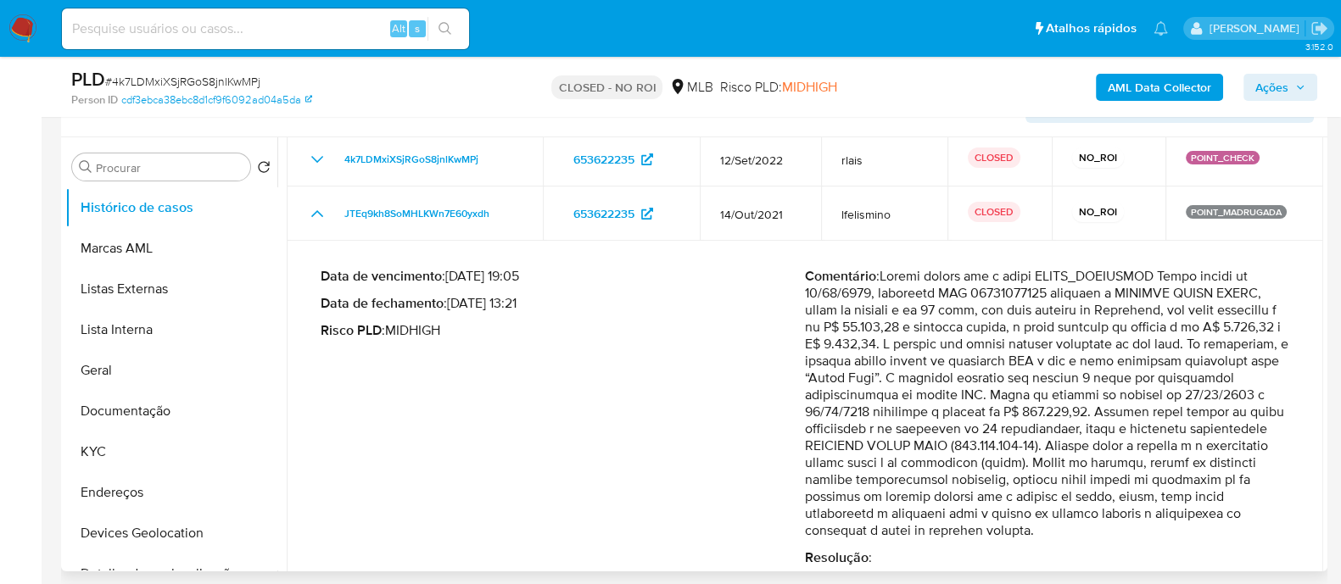
scroll to position [106, 0]
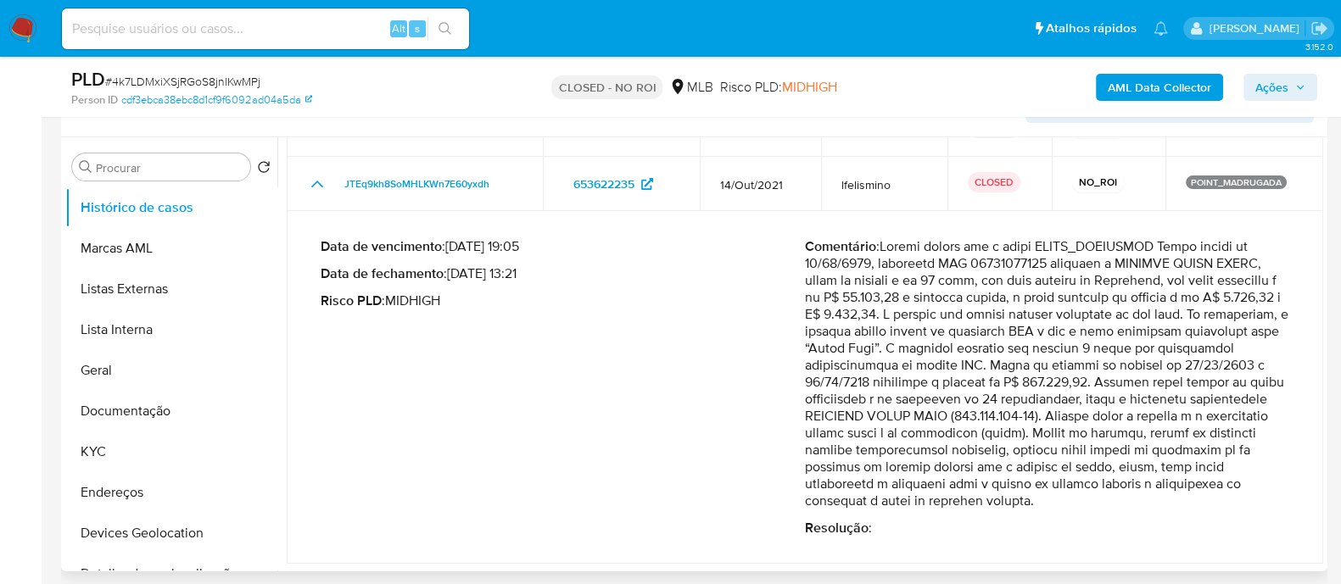
drag, startPoint x: 1086, startPoint y: 295, endPoint x: 941, endPoint y: 312, distance: 146.9
click at [941, 311] on p "Comentário :" at bounding box center [1047, 373] width 484 height 271
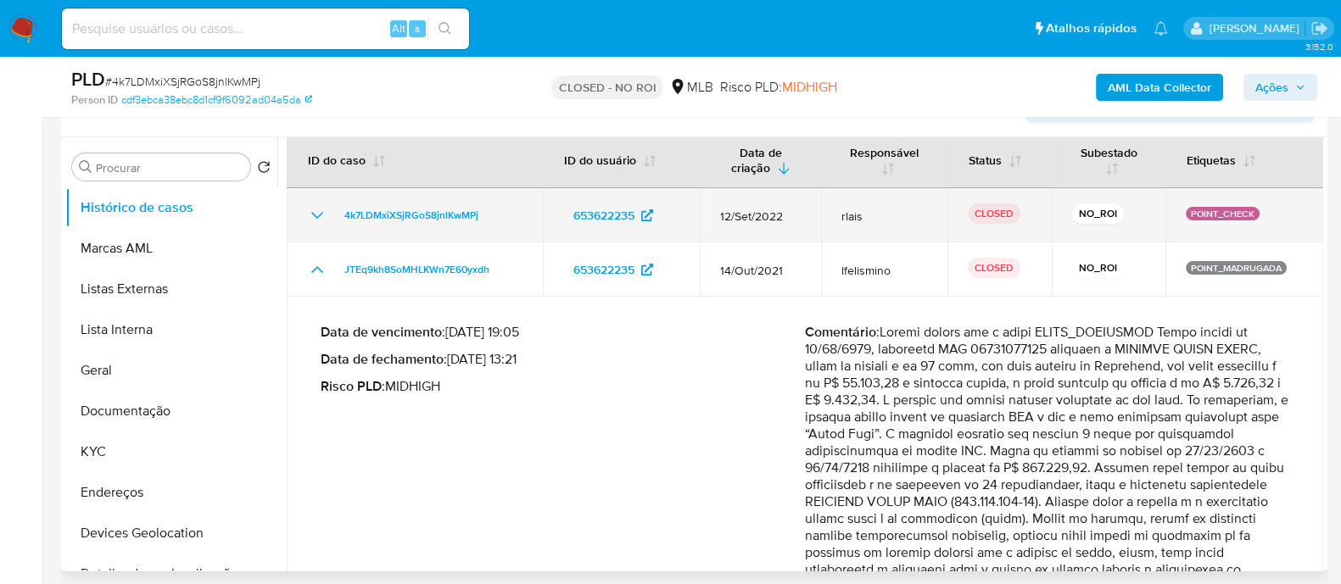
scroll to position [0, 0]
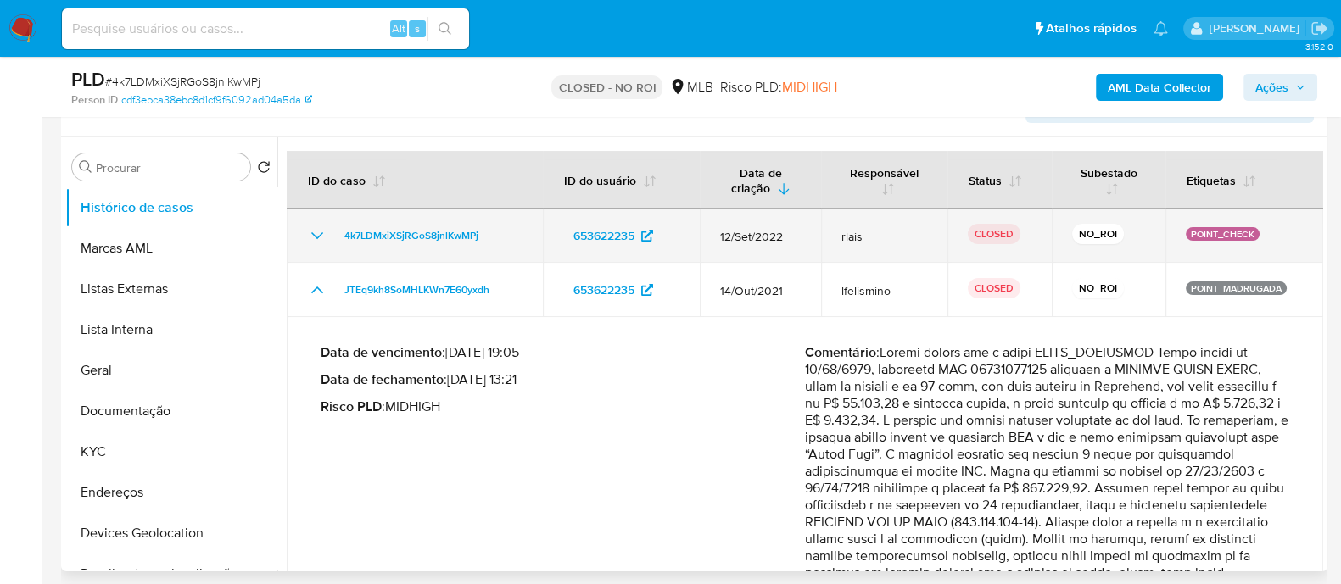
click at [318, 237] on icon "Mostrar/Ocultar" at bounding box center [317, 236] width 20 height 20
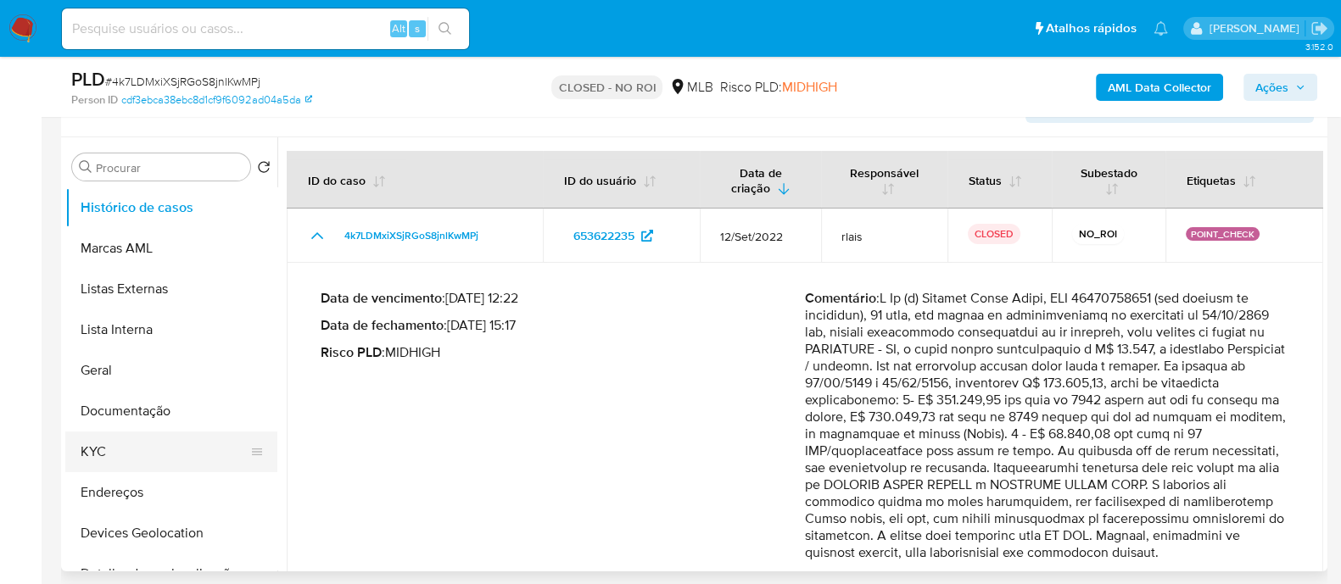
click at [131, 451] on button "KYC" at bounding box center [164, 452] width 198 height 41
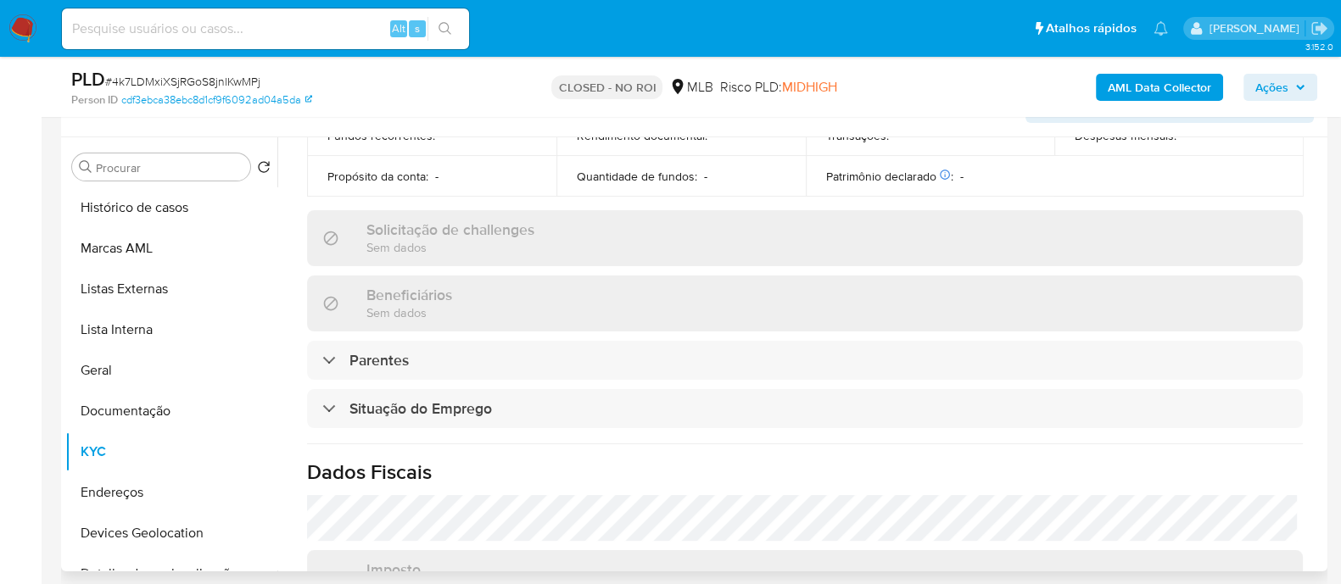
scroll to position [773, 0]
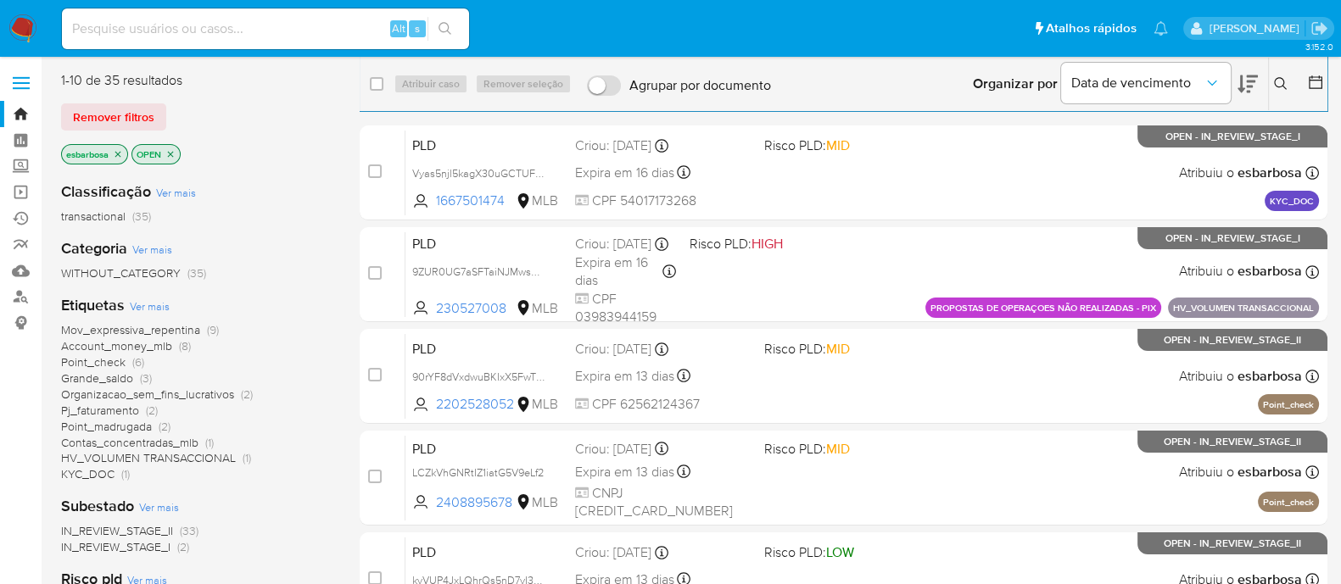
click at [23, 31] on img at bounding box center [22, 28] width 29 height 29
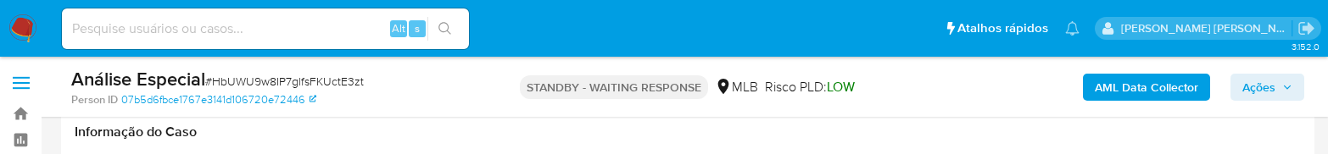
select select "10"
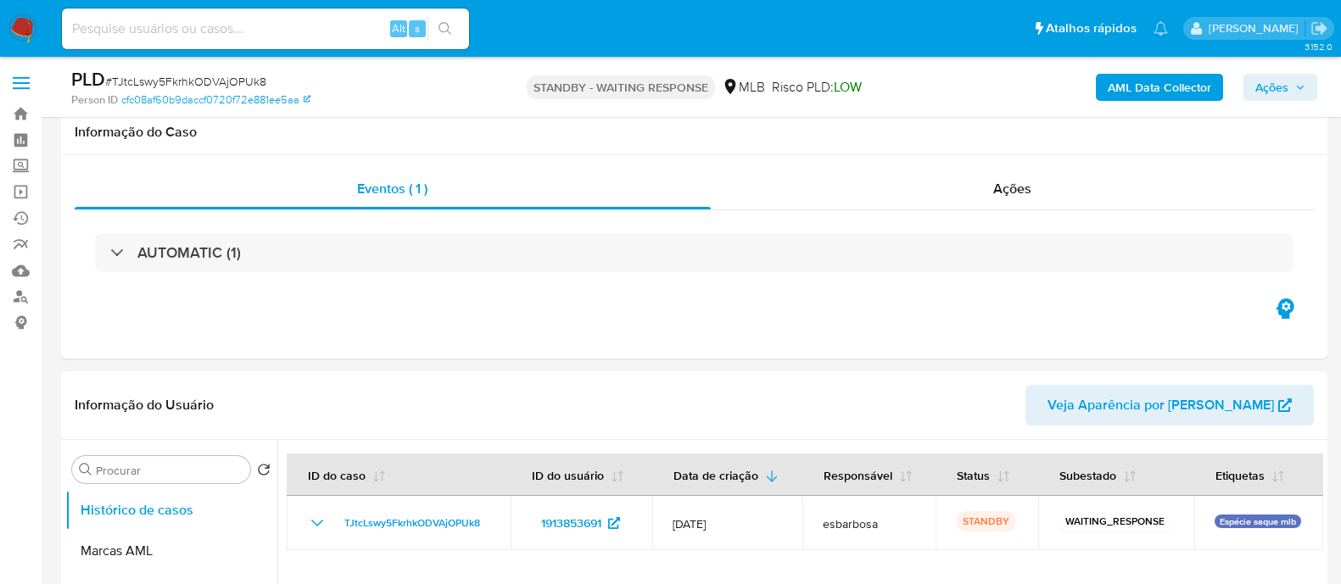
select select "10"
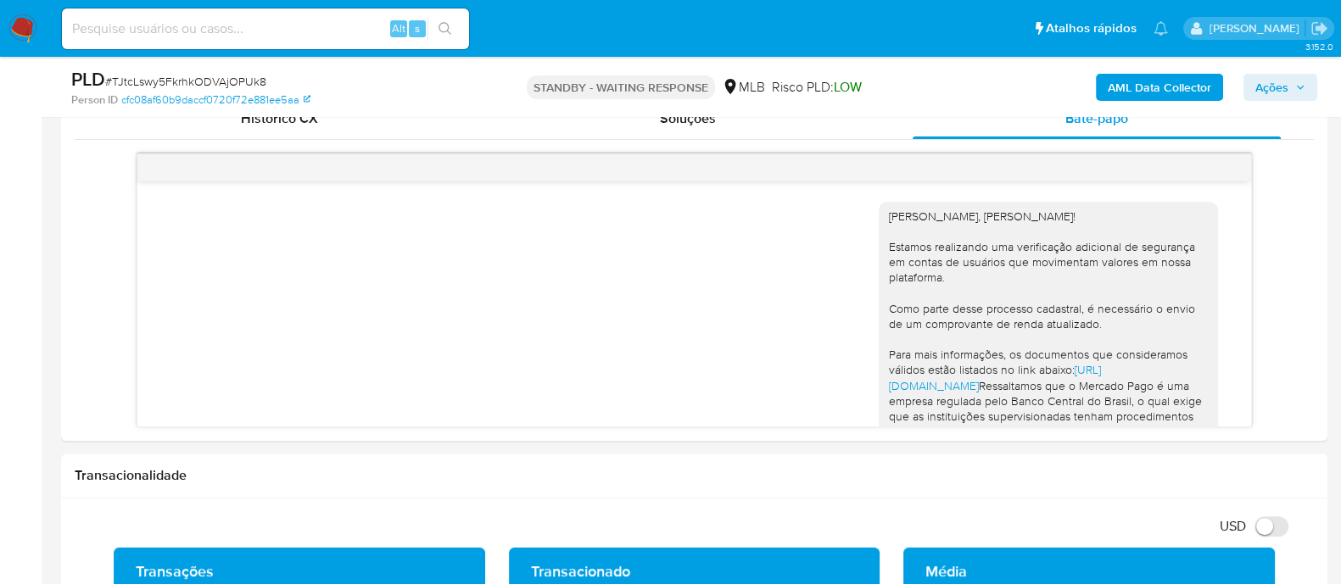
scroll to position [314, 0]
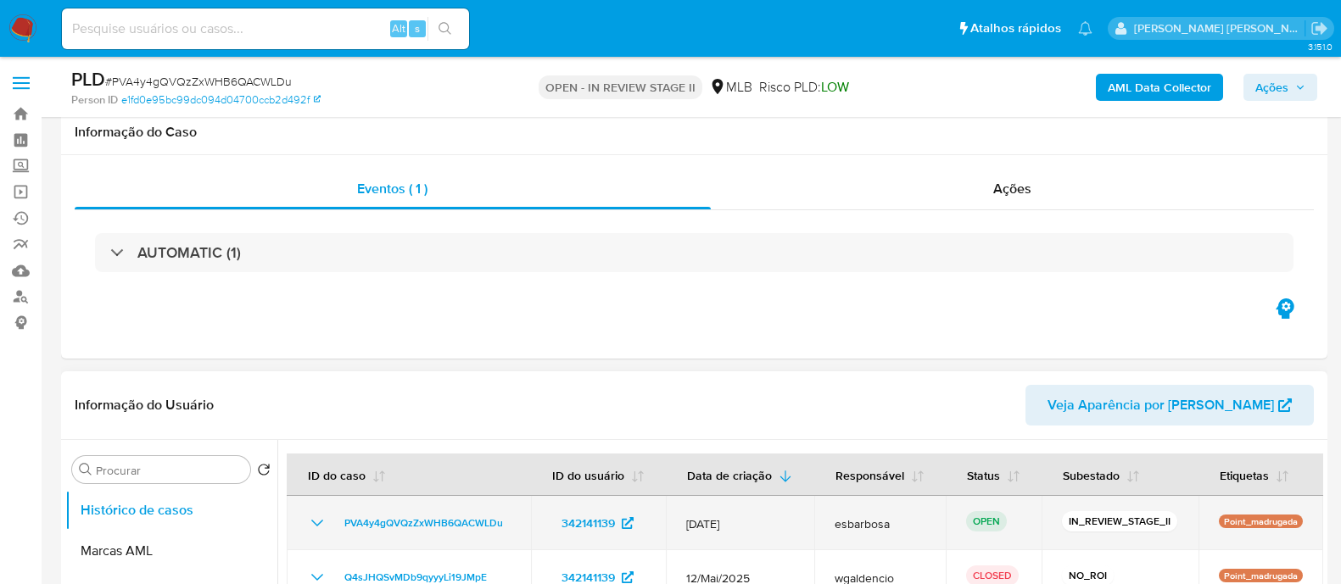
scroll to position [221, 0]
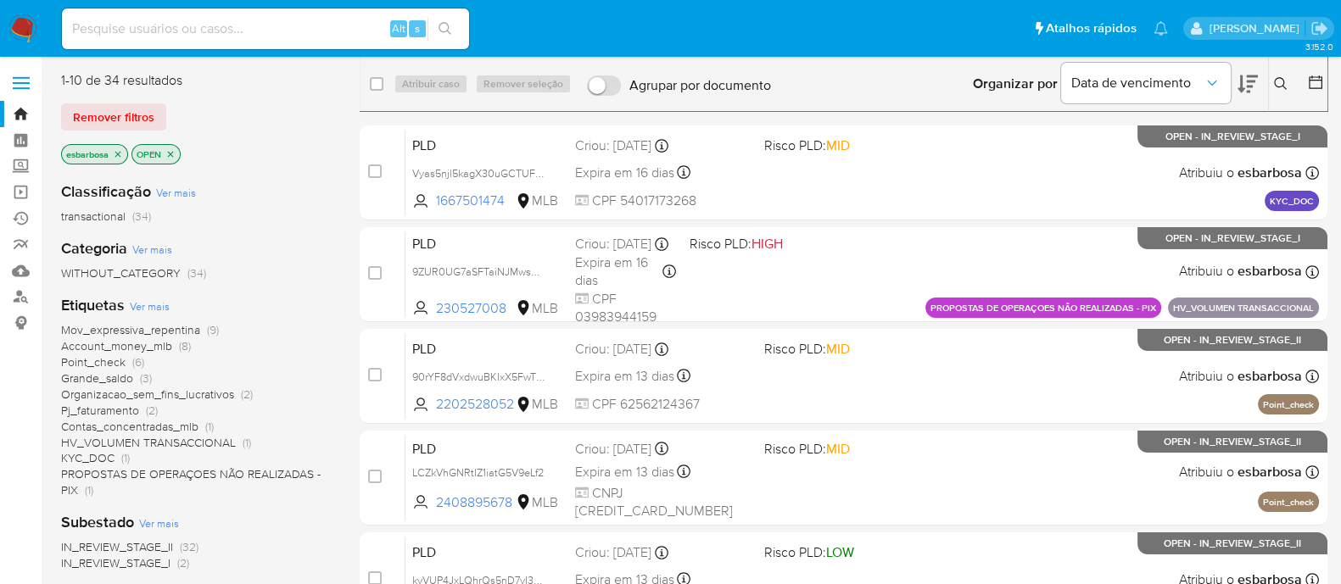
click at [147, 332] on span "Mov_expressiva_repentina" at bounding box center [130, 329] width 139 height 17
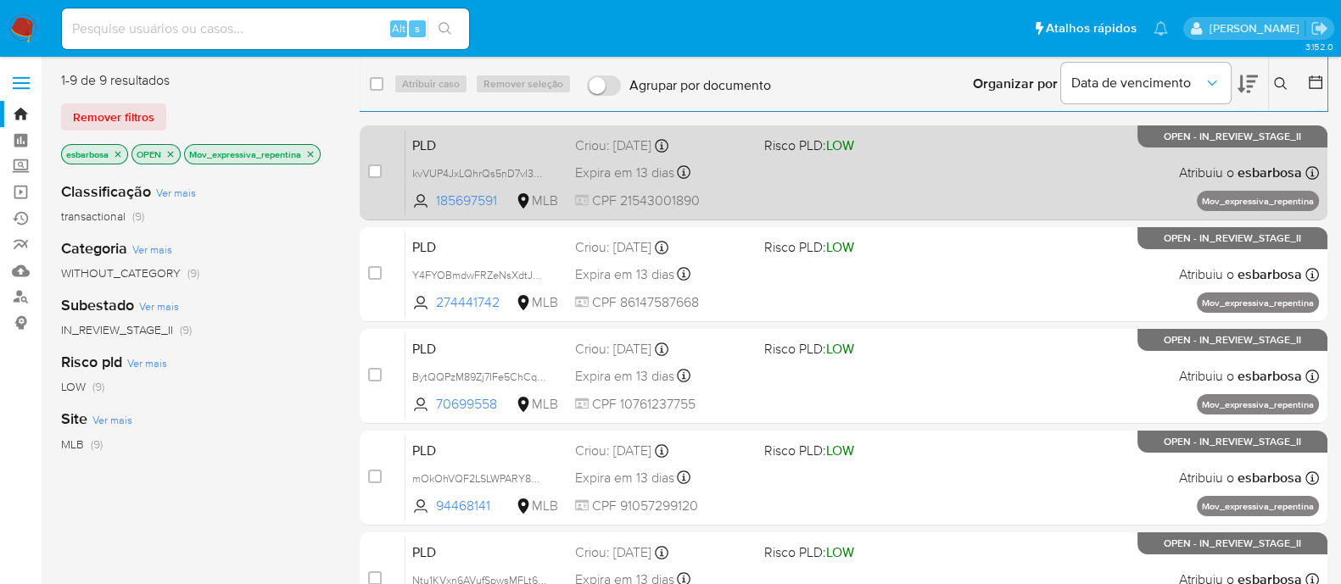
click at [756, 168] on div "PLD kvVUP4JxLQhrQs5nD7vI3hi0 185697591 MLB Risco PLD: LOW Criou: 12/07/2025 Cri…" at bounding box center [861, 173] width 913 height 86
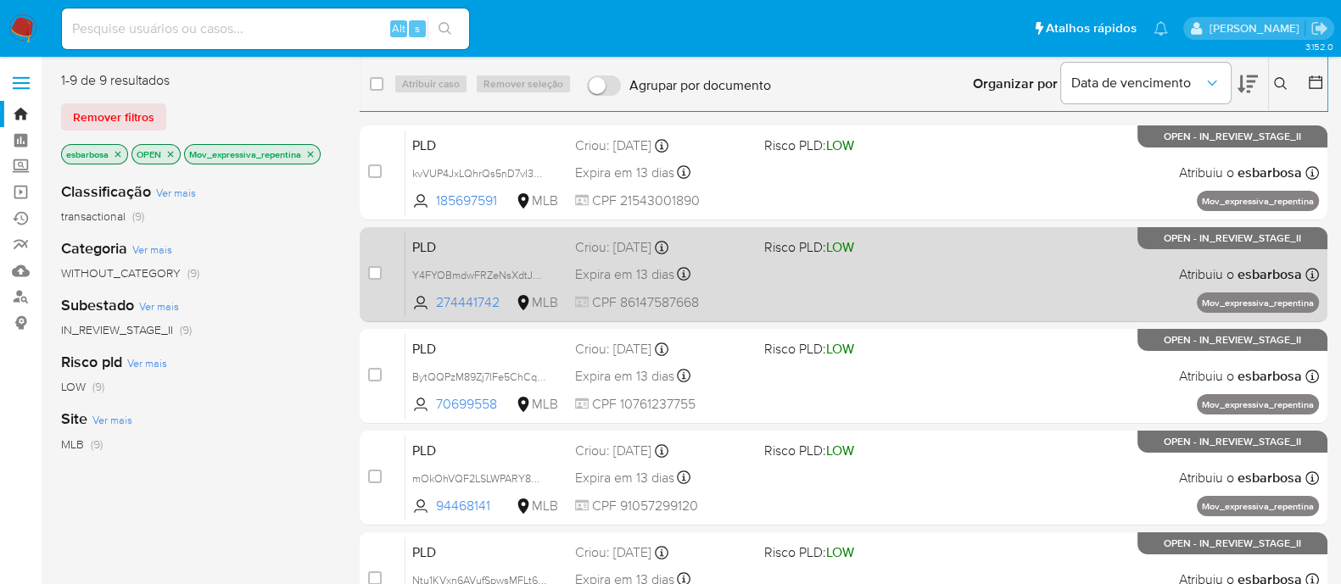
click at [721, 284] on div "Expira em 13 dias Expira em 26/08/2025 01:10:56" at bounding box center [663, 274] width 176 height 23
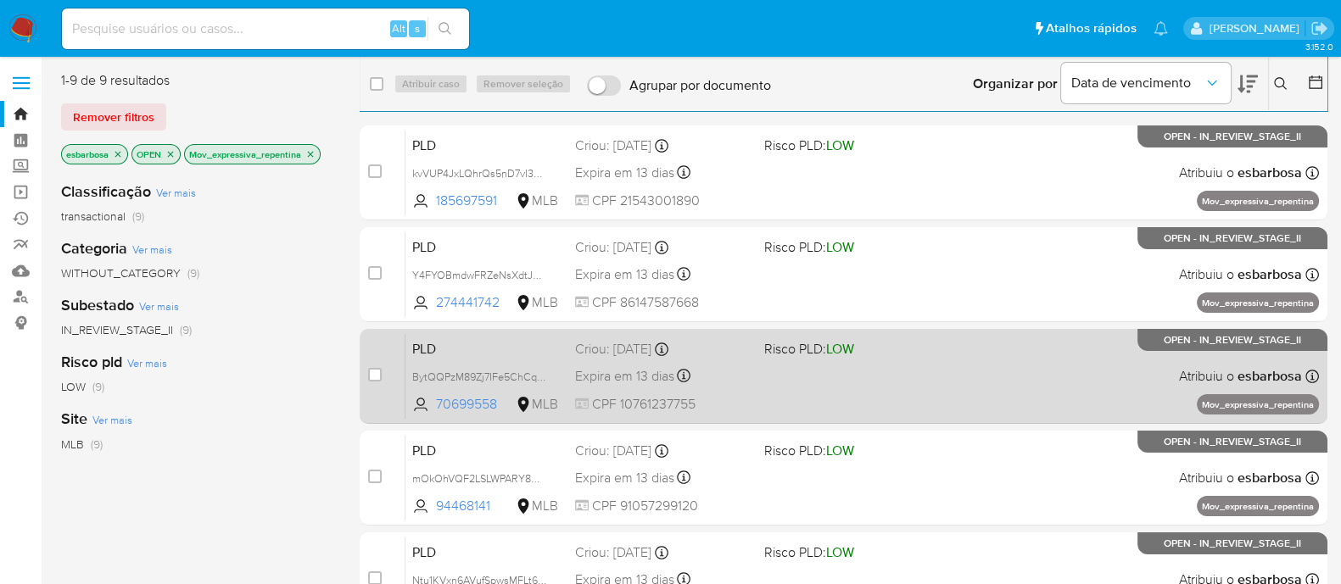
click at [726, 375] on div "Expira em 13 dias Expira em 26/08/2025 01:09:52" at bounding box center [663, 376] width 176 height 23
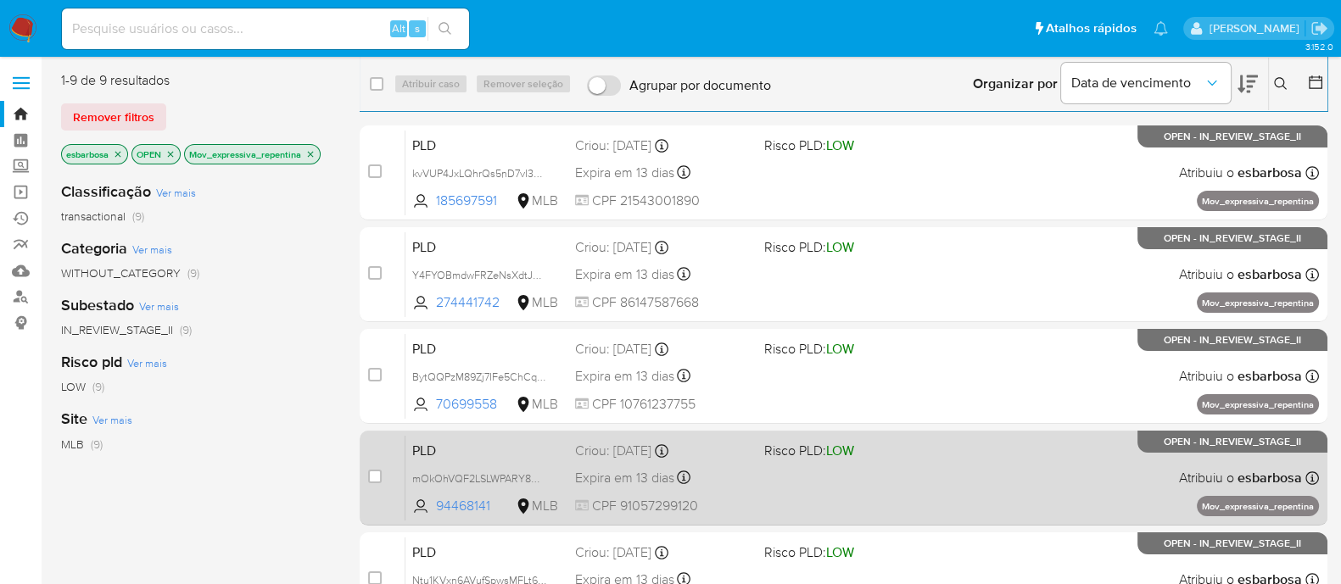
click at [729, 477] on div "Expira em 13 dias Expira em 26/08/2025 01:06:56" at bounding box center [663, 477] width 176 height 23
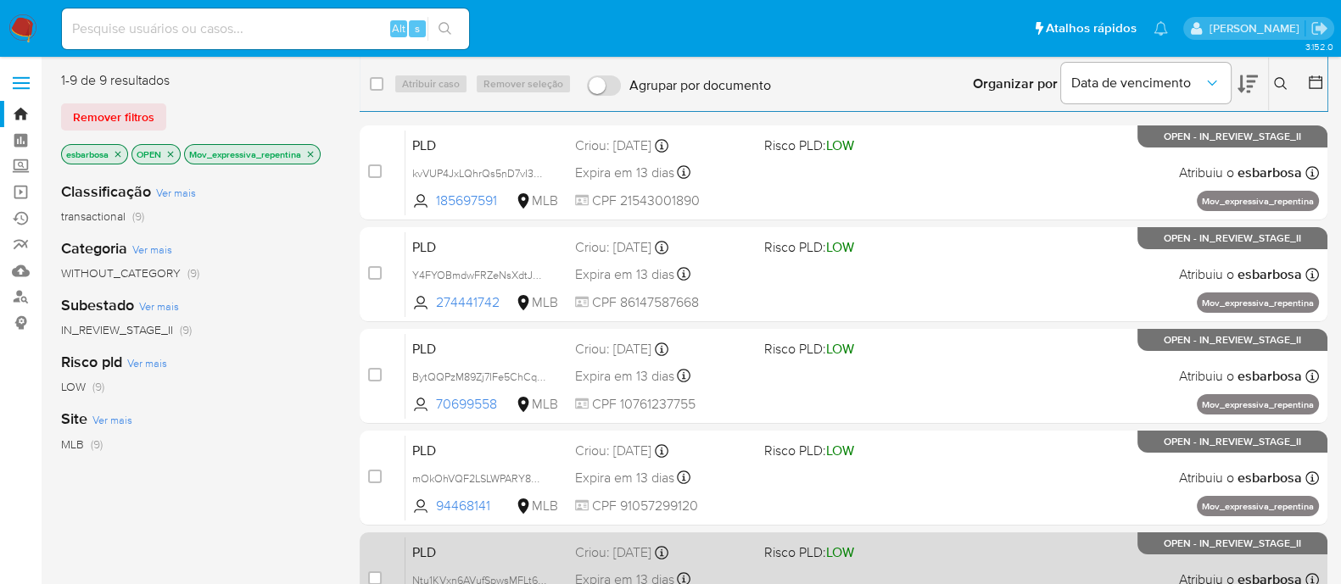
click at [729, 580] on div "Expira em 13 dias Expira em 26/08/2025 01:06:55" at bounding box center [663, 579] width 176 height 23
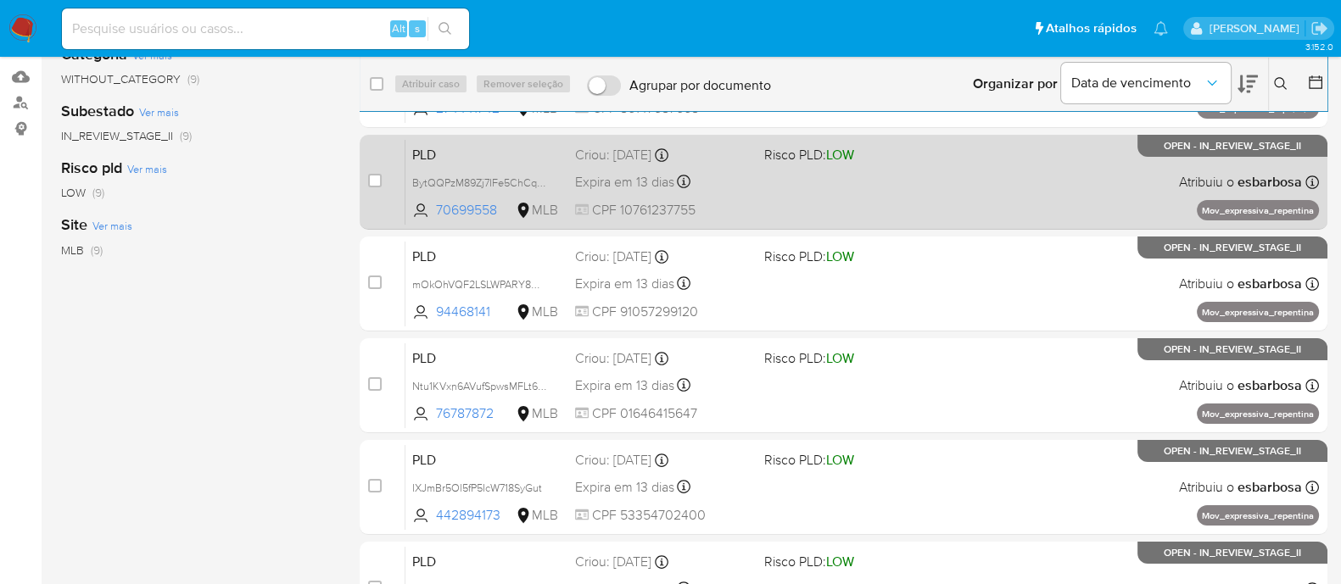
scroll to position [211, 0]
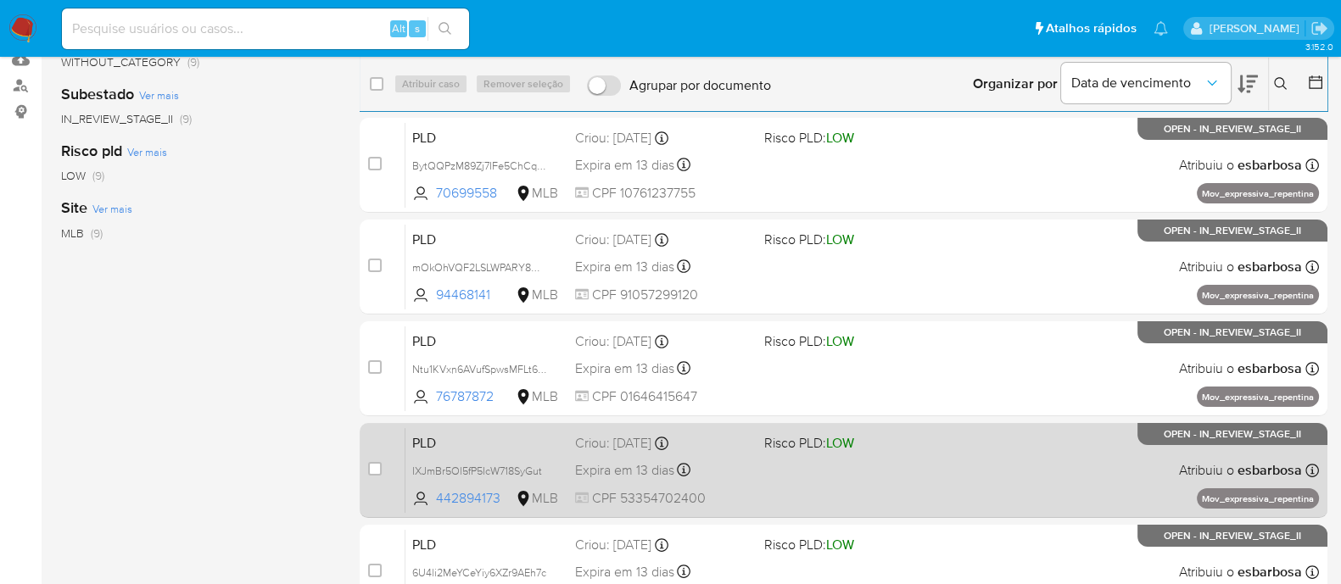
click at [769, 460] on div "PLD IXJmBr5Ol5fP5IcW718SyGut 442894173 MLB Risco PLD: LOW Criou: 12/07/2025 Cri…" at bounding box center [861, 470] width 913 height 86
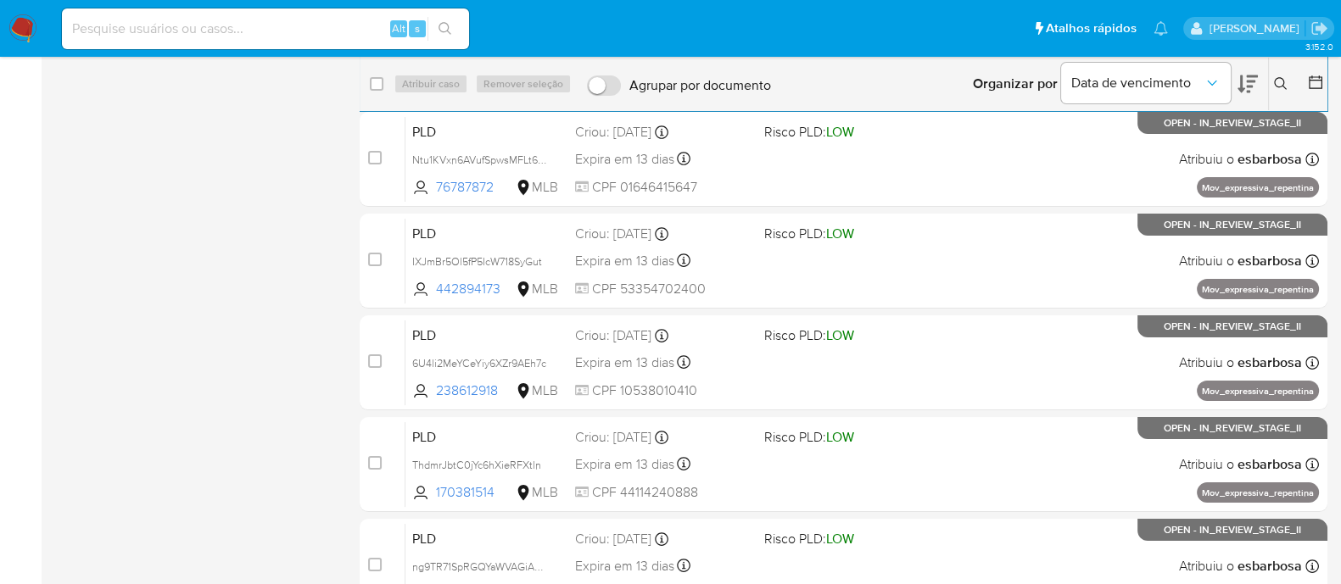
scroll to position [423, 0]
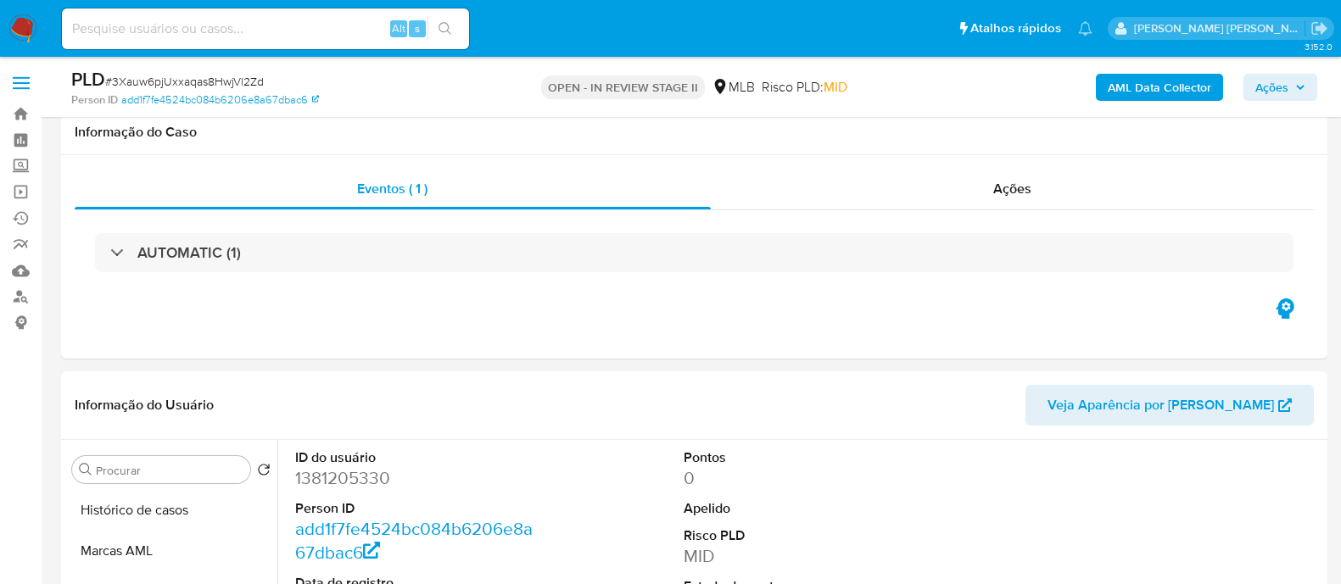
select select "10"
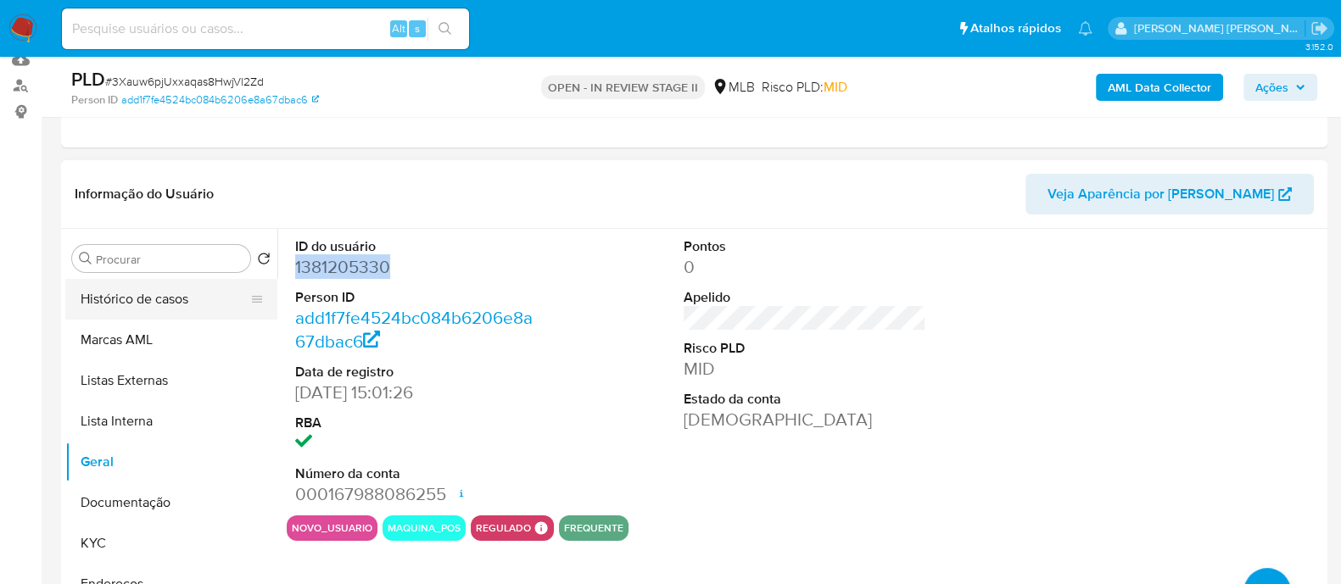
click at [161, 292] on button "Histórico de casos" at bounding box center [164, 299] width 198 height 41
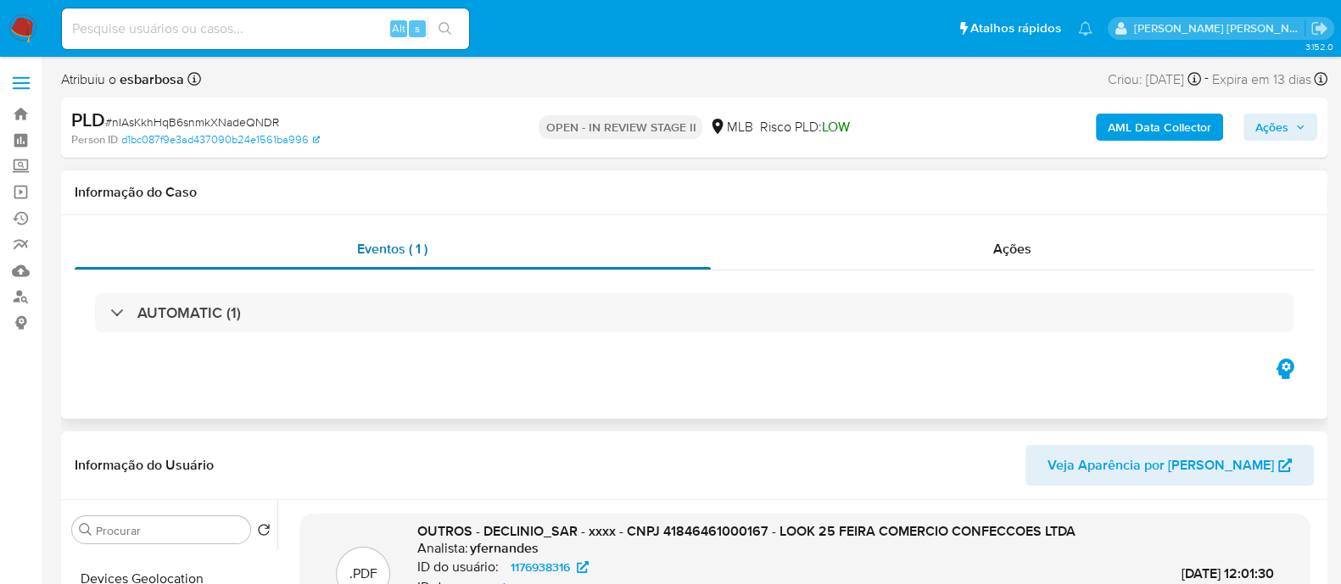
click at [435, 257] on div "Eventos ( 1 )" at bounding box center [393, 249] width 636 height 41
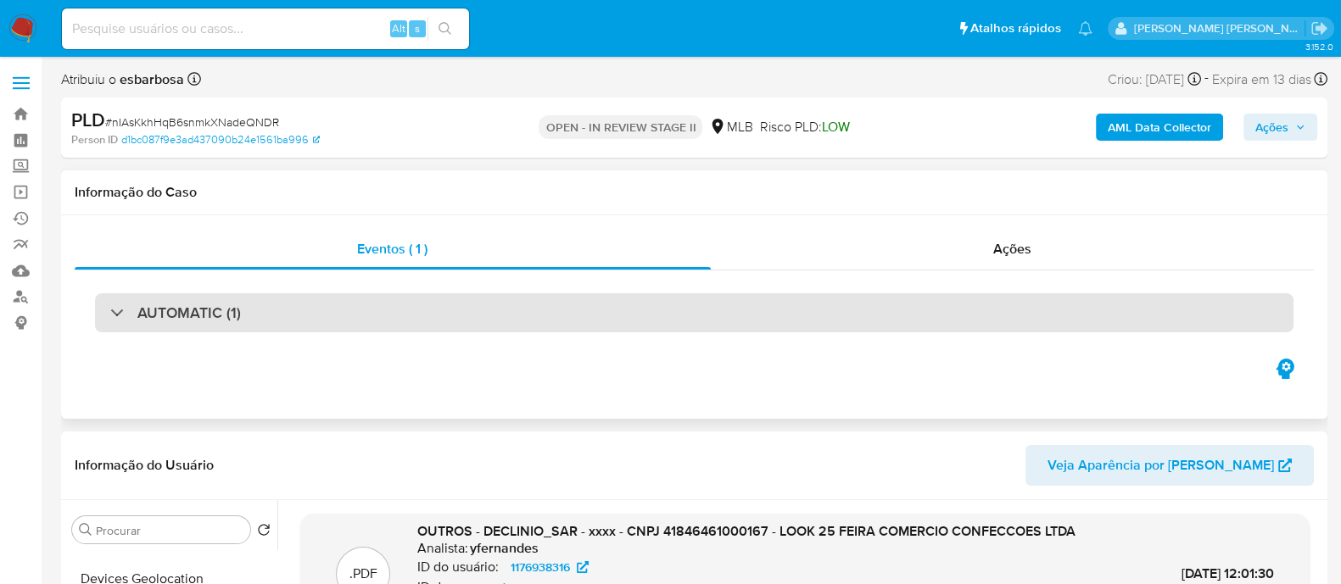
click at [356, 310] on div "AUTOMATIC (1)" at bounding box center [694, 312] width 1198 height 39
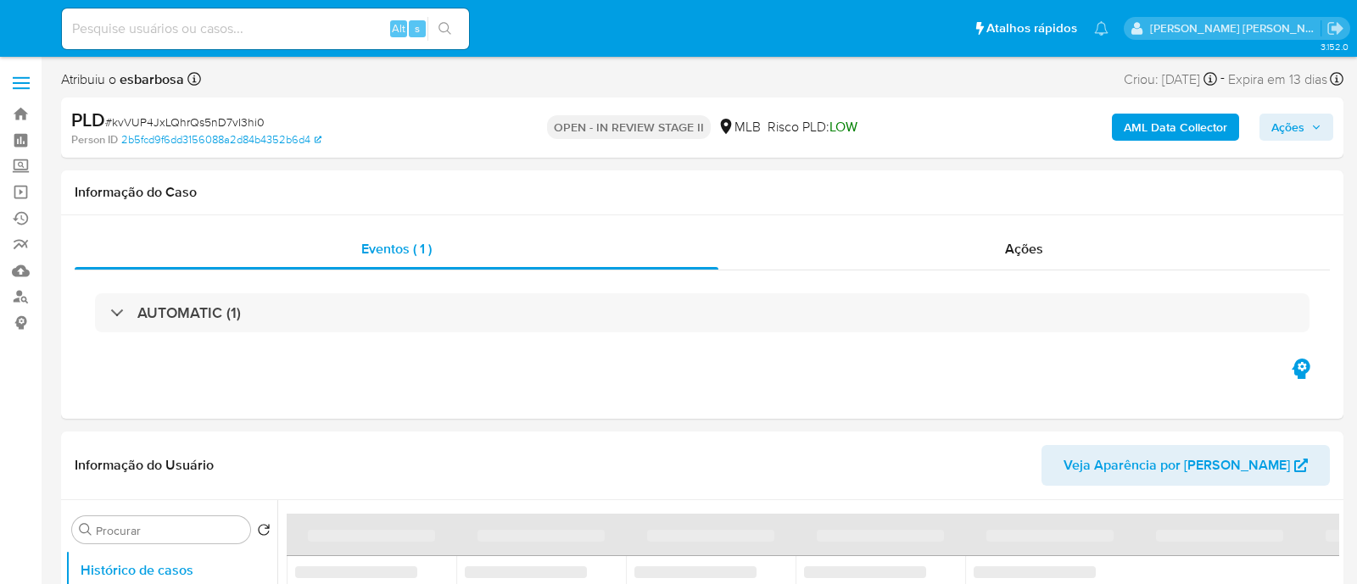
select select "10"
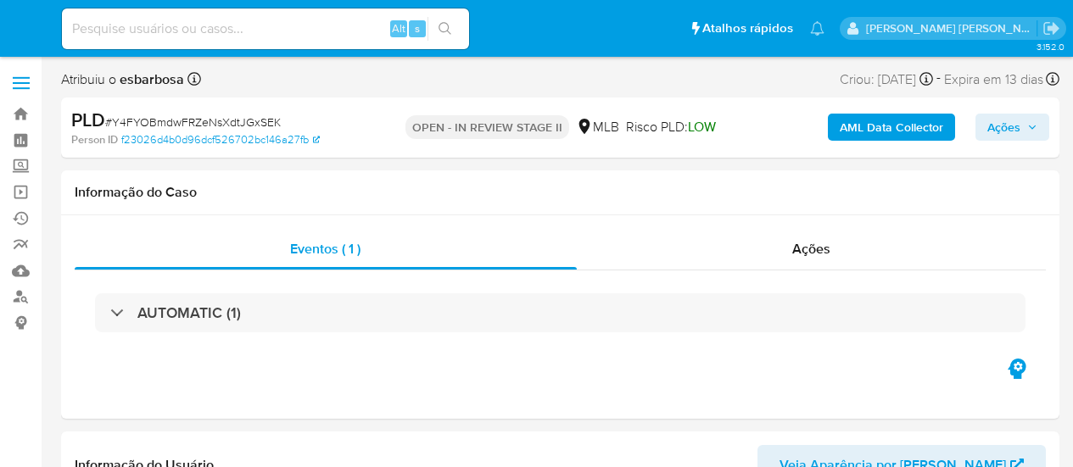
select select "10"
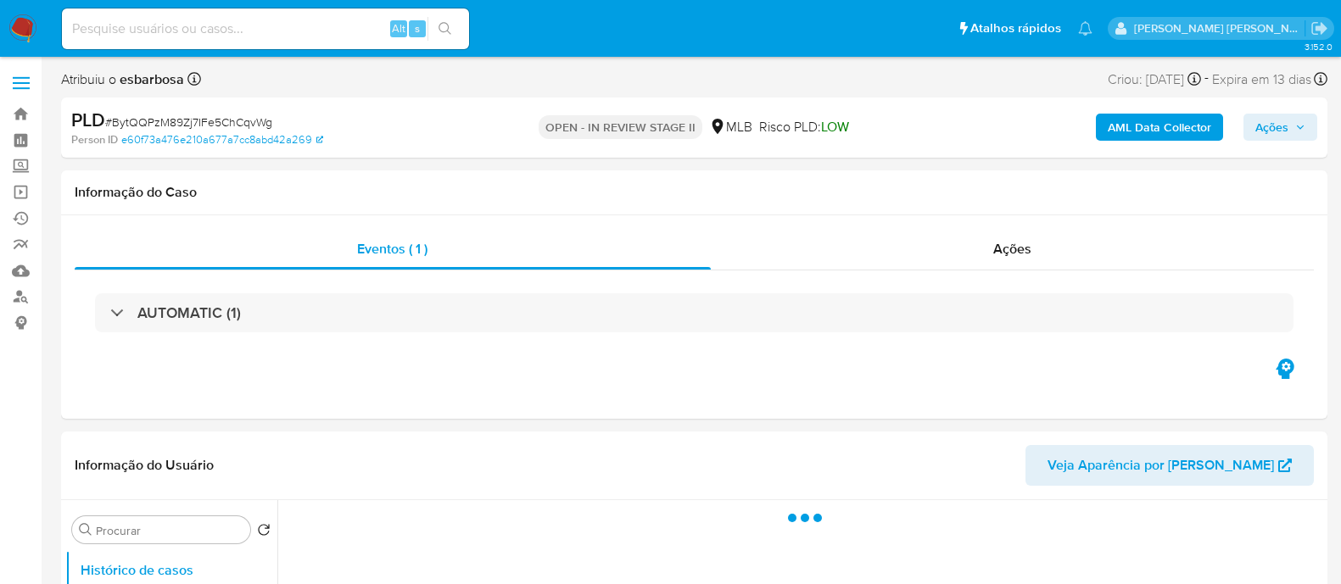
select select "10"
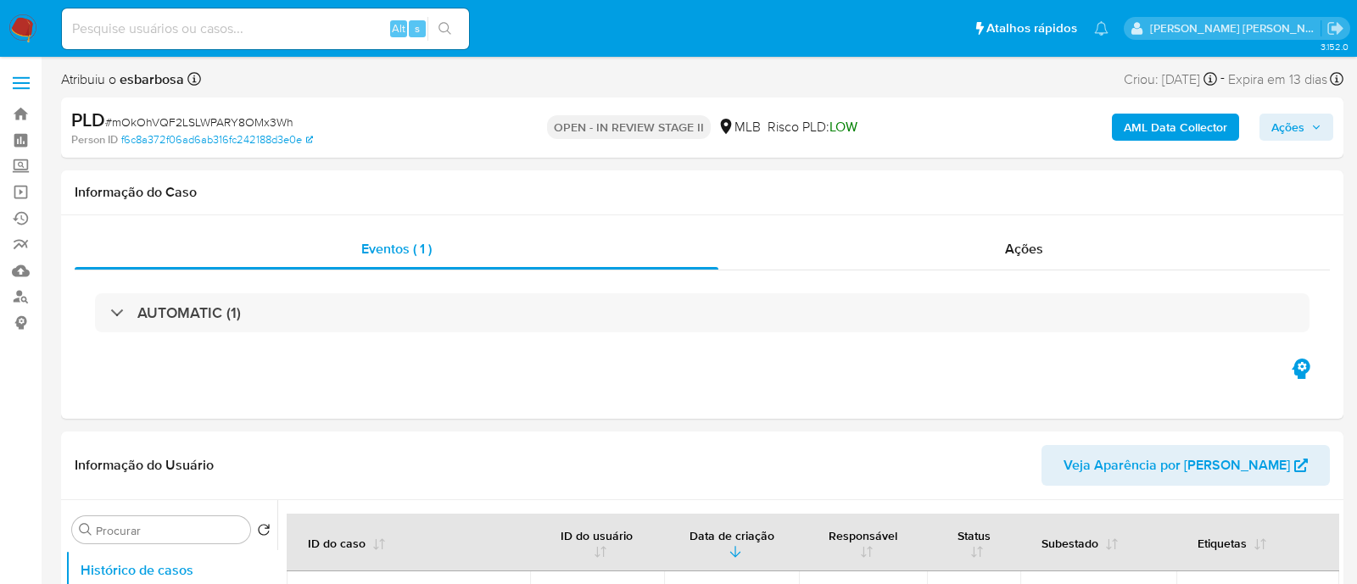
select select "10"
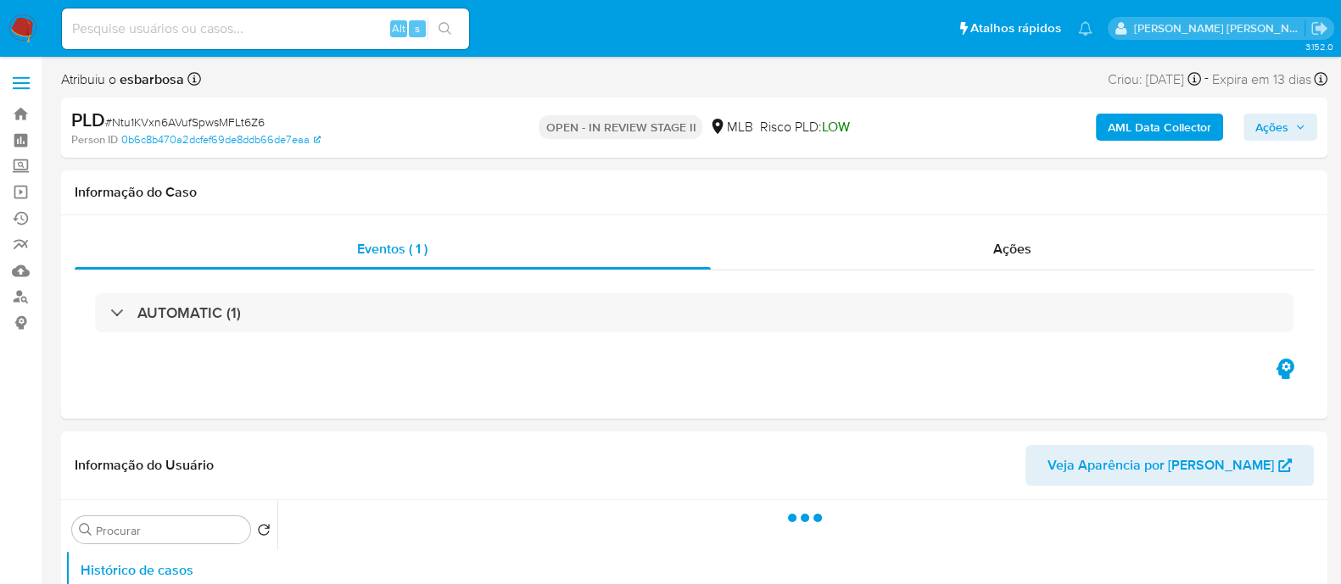
select select "10"
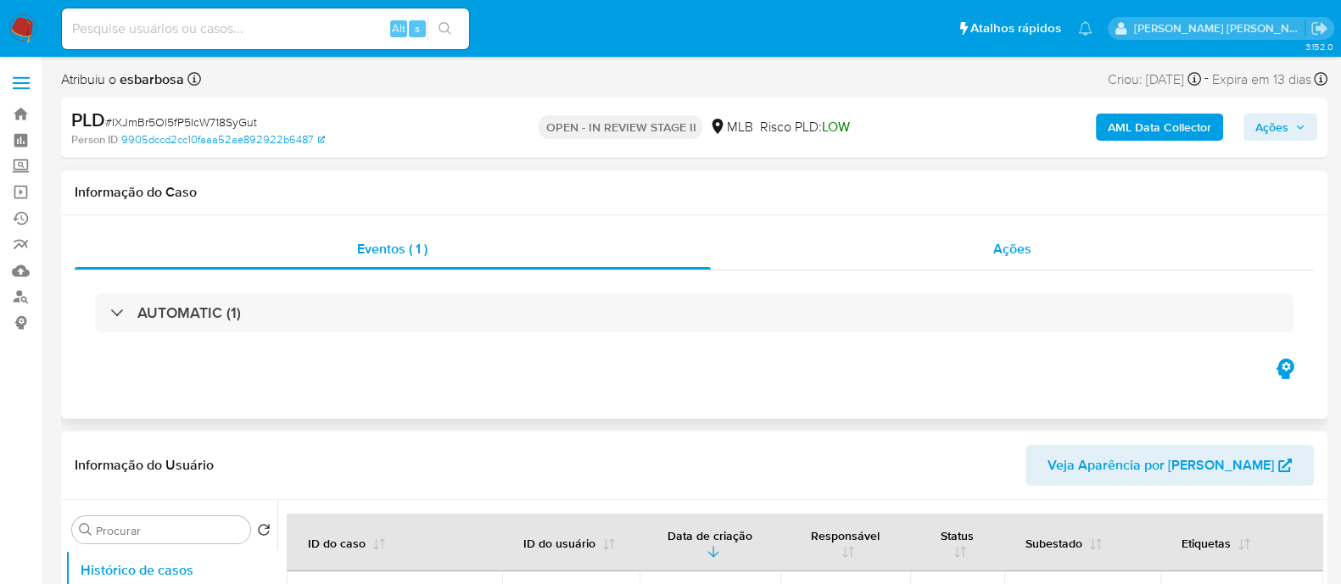
select select "10"
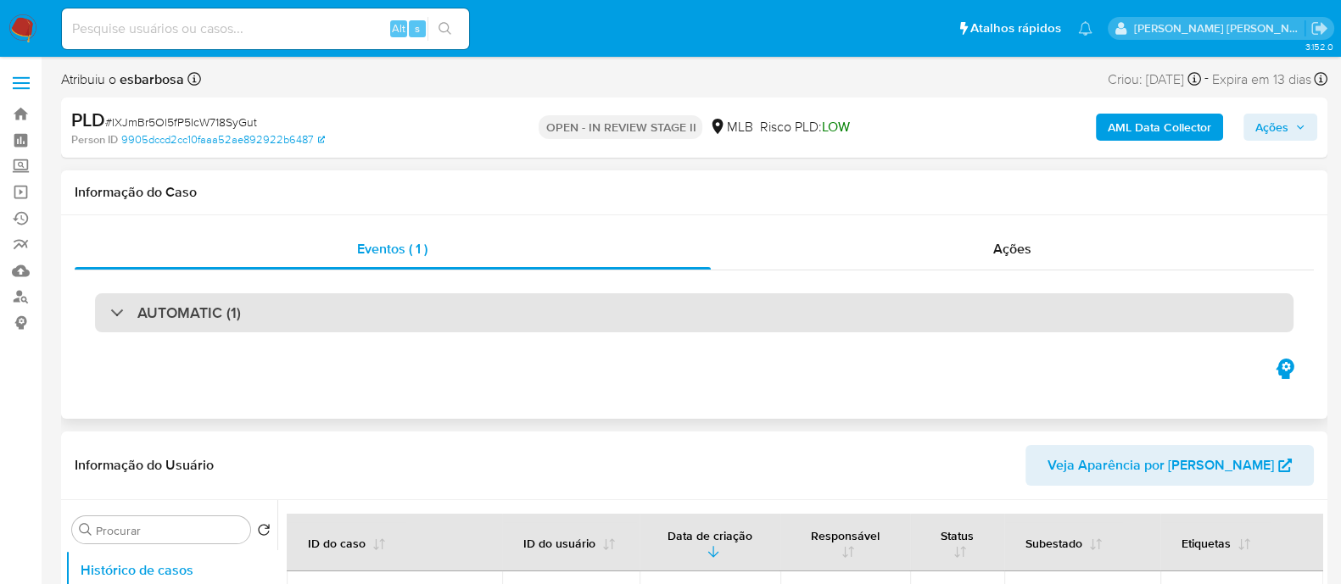
click at [453, 307] on div "AUTOMATIC (1)" at bounding box center [694, 312] width 1198 height 39
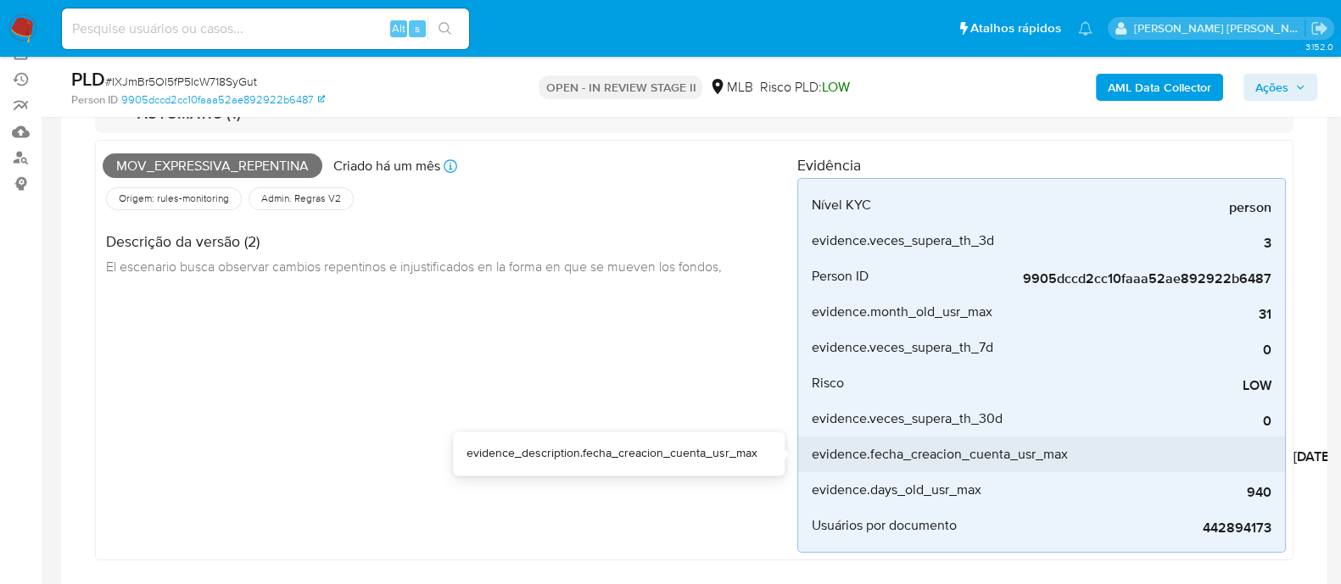
scroll to position [105, 0]
